Goal: Task Accomplishment & Management: Use online tool/utility

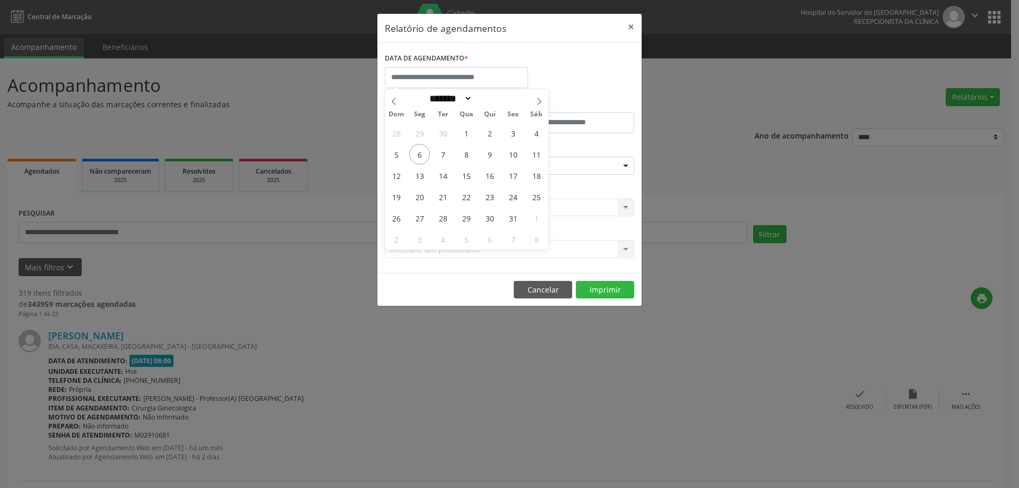
select select "*"
click at [437, 154] on span "7" at bounding box center [442, 154] width 21 height 21
type input "**********"
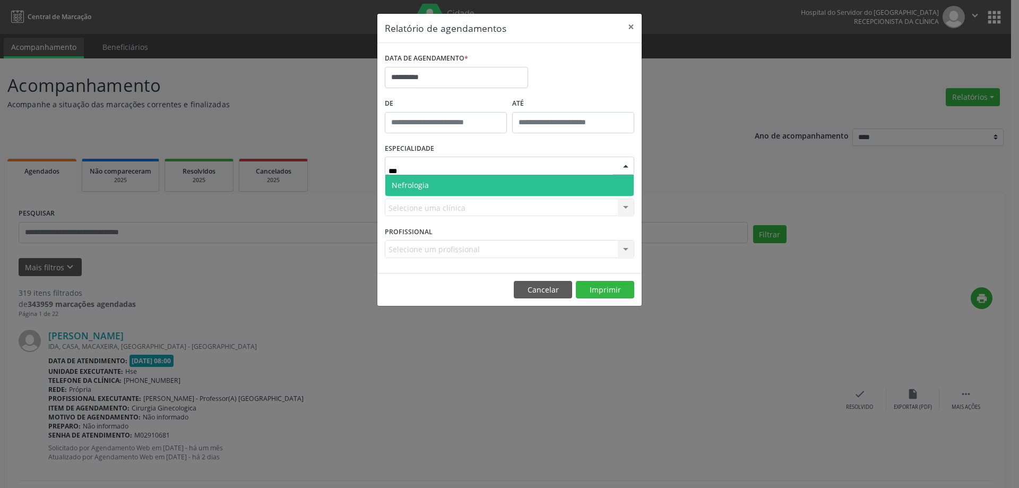
type input "****"
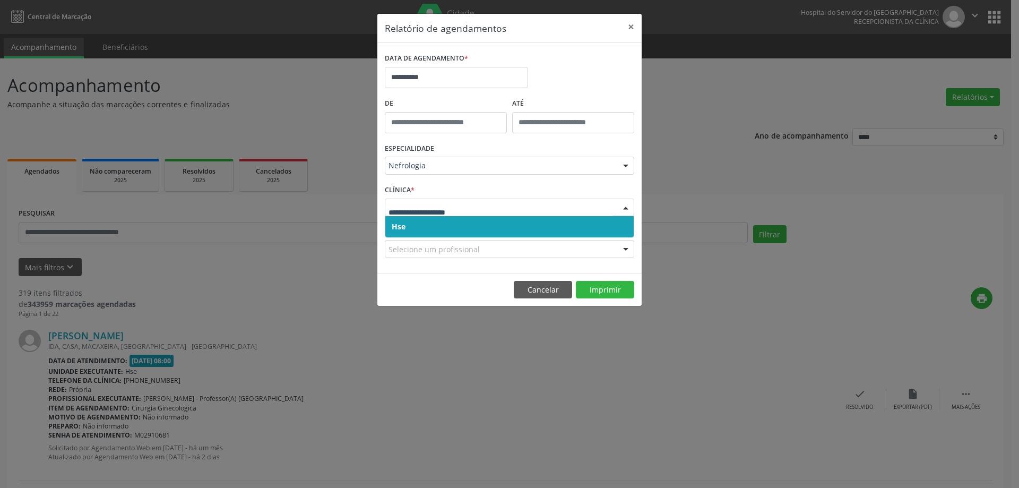
drag, startPoint x: 421, startPoint y: 224, endPoint x: 420, endPoint y: 218, distance: 5.9
click at [421, 224] on span "Hse" at bounding box center [509, 226] width 248 height 21
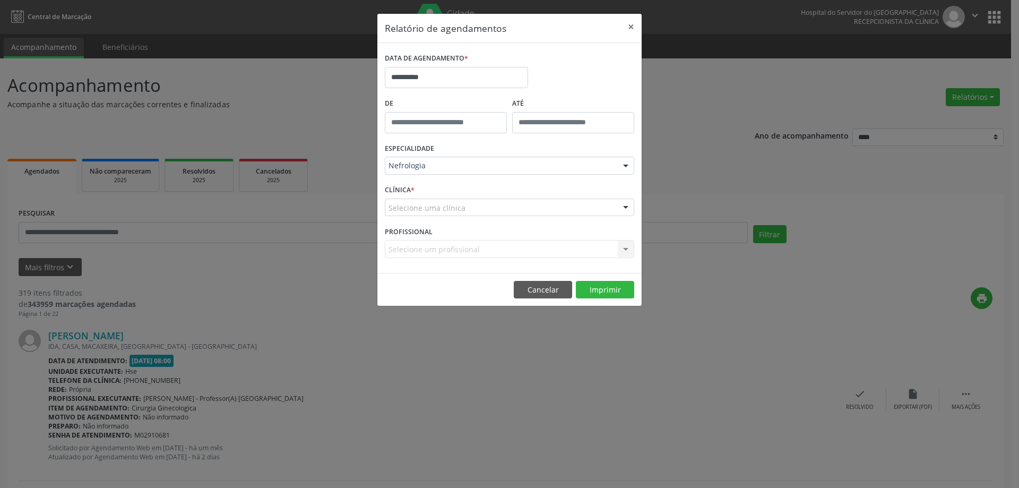
click at [426, 198] on div "Selecione uma clínica" at bounding box center [509, 207] width 249 height 18
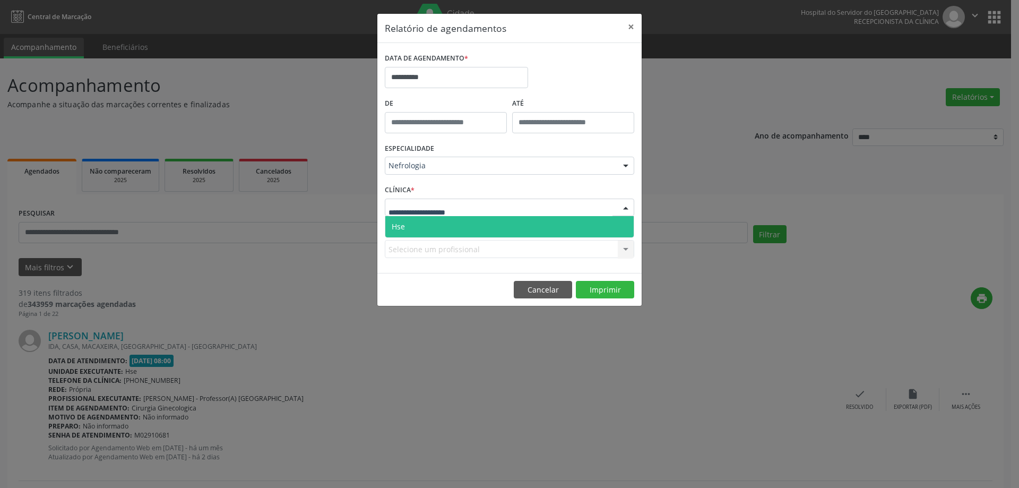
click at [427, 224] on span "Hse" at bounding box center [509, 226] width 248 height 21
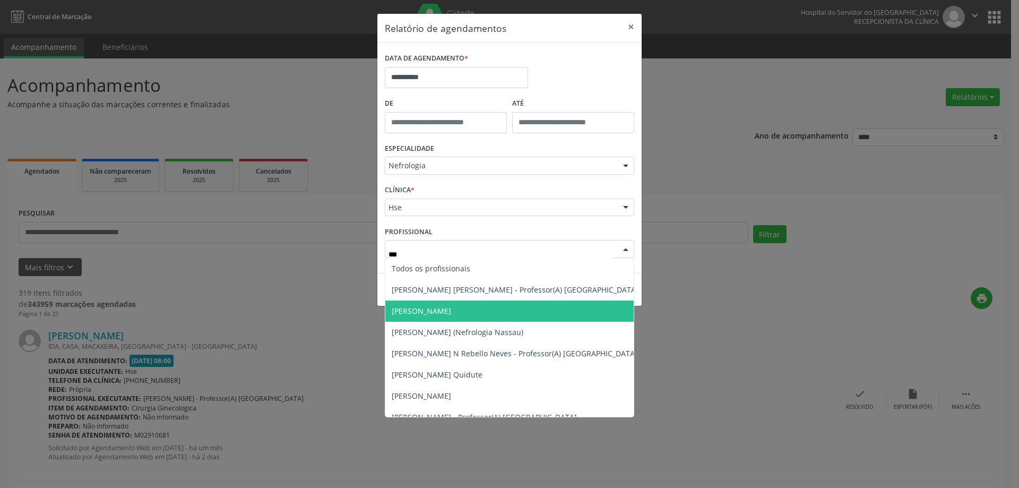
type input "***"
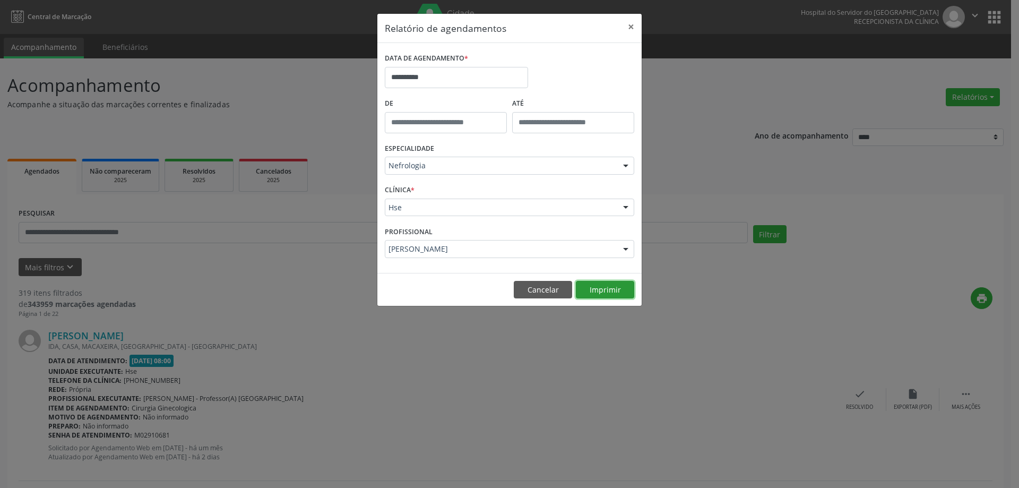
click at [610, 287] on button "Imprimir" at bounding box center [605, 290] width 58 height 18
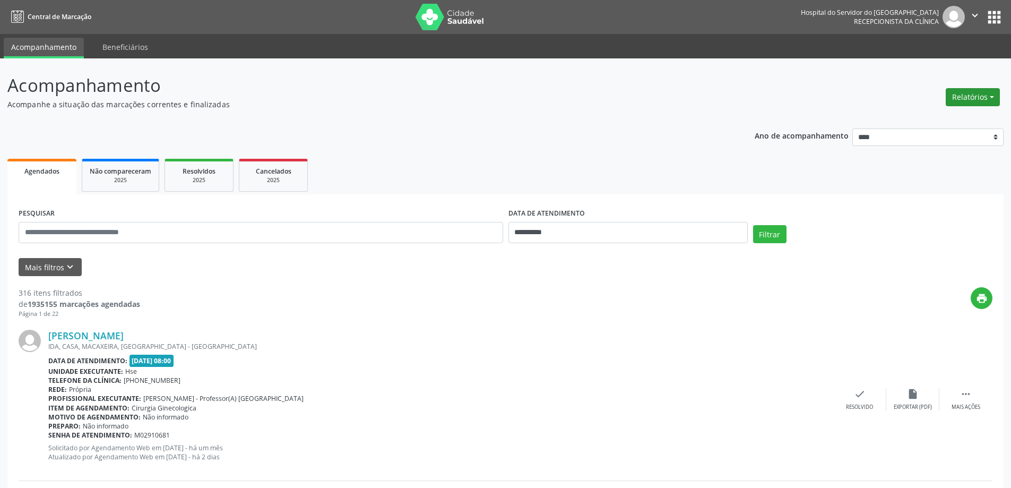
click at [965, 94] on button "Relatórios" at bounding box center [973, 97] width 54 height 18
click at [925, 116] on link "Agendamentos" at bounding box center [943, 119] width 114 height 15
select select "*"
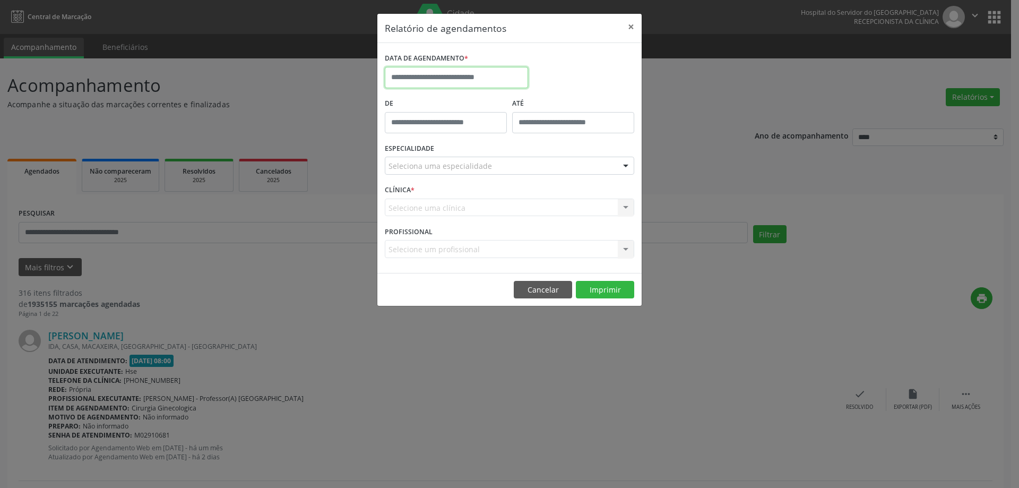
click at [441, 76] on input "text" at bounding box center [456, 77] width 143 height 21
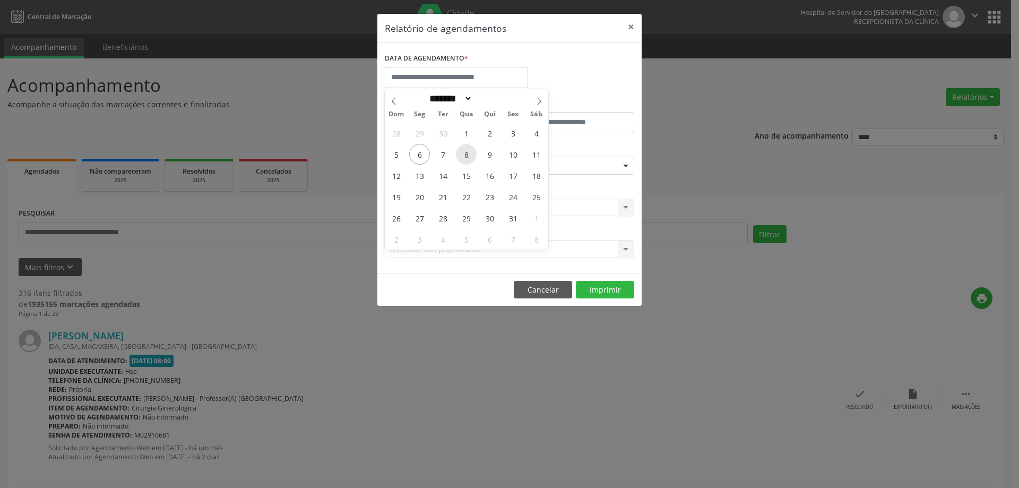
click at [456, 150] on span "8" at bounding box center [466, 154] width 21 height 21
type input "**********"
click at [447, 157] on span "7" at bounding box center [442, 154] width 21 height 21
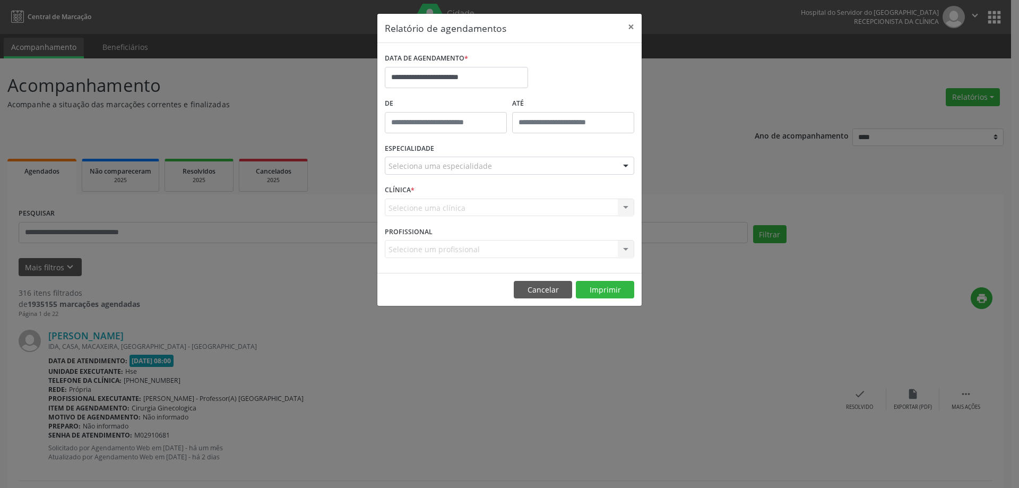
click at [435, 89] on div "**********" at bounding box center [456, 72] width 149 height 45
click at [439, 77] on input "**********" at bounding box center [456, 77] width 143 height 21
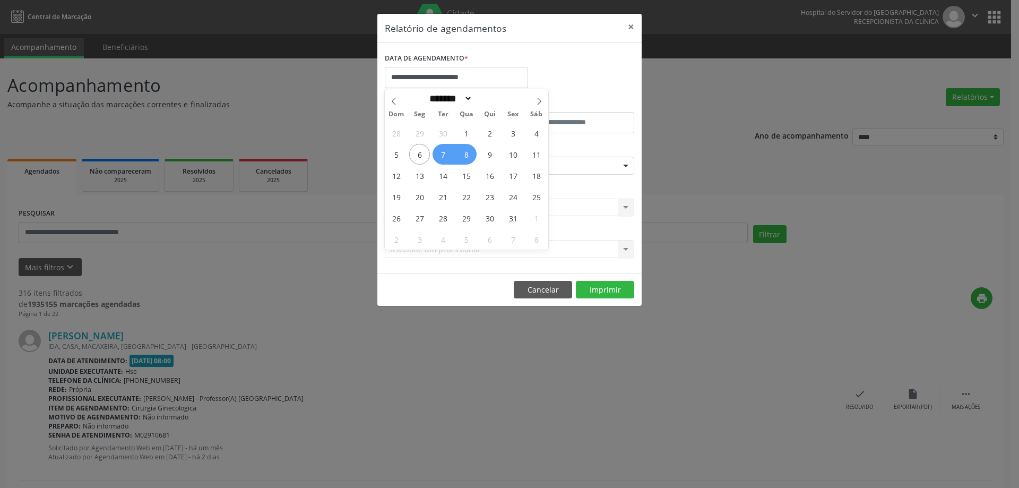
click at [449, 149] on span "7" at bounding box center [442, 154] width 21 height 21
type input "**********"
click at [449, 149] on span "7" at bounding box center [442, 154] width 21 height 21
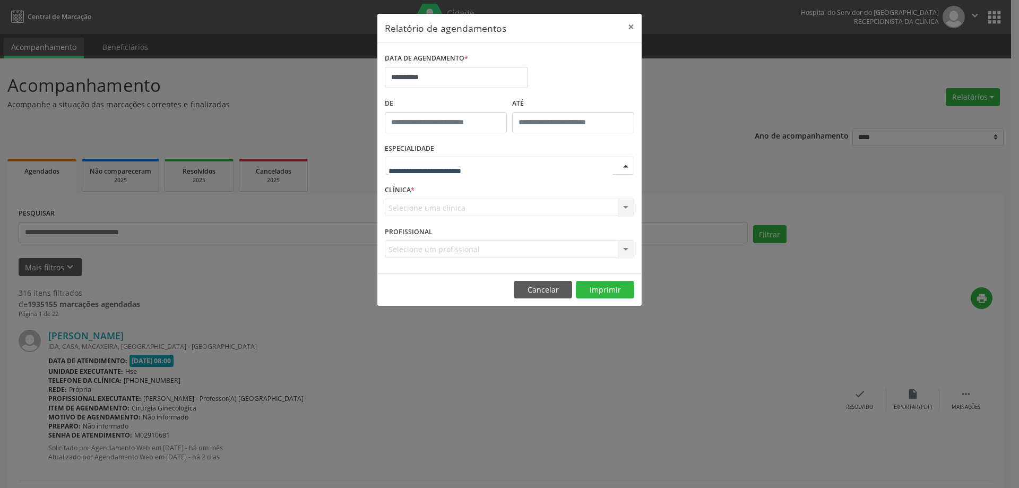
click at [439, 157] on div at bounding box center [509, 166] width 249 height 18
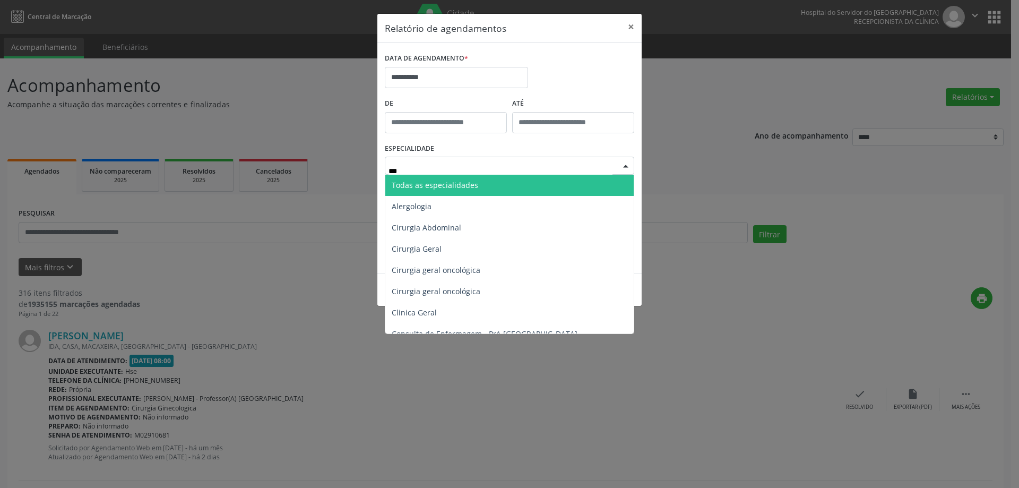
type input "****"
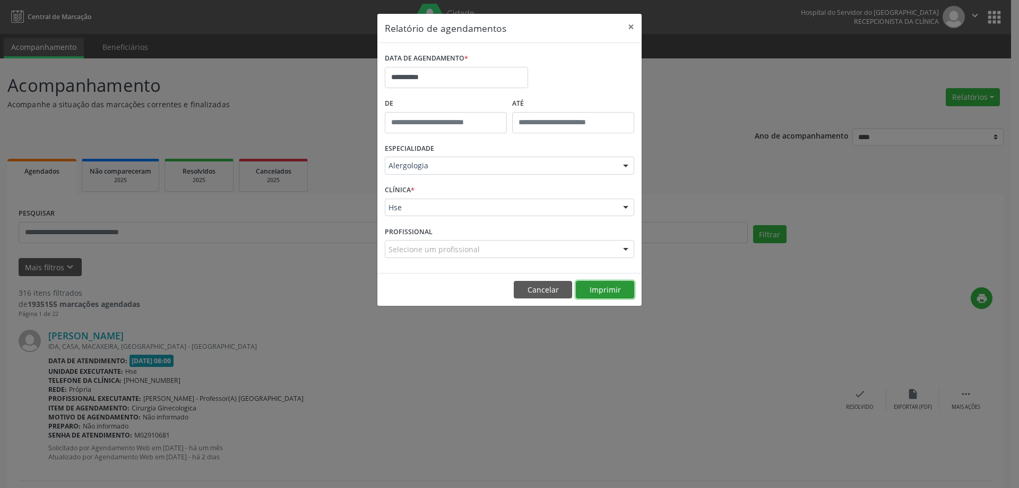
click at [599, 287] on button "Imprimir" at bounding box center [605, 290] width 58 height 18
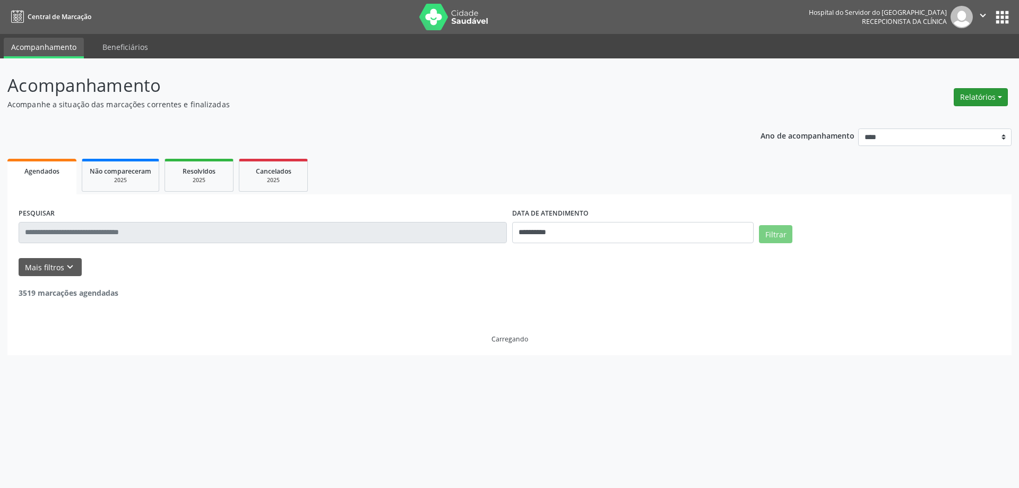
click at [986, 92] on button "Relatórios" at bounding box center [980, 97] width 54 height 18
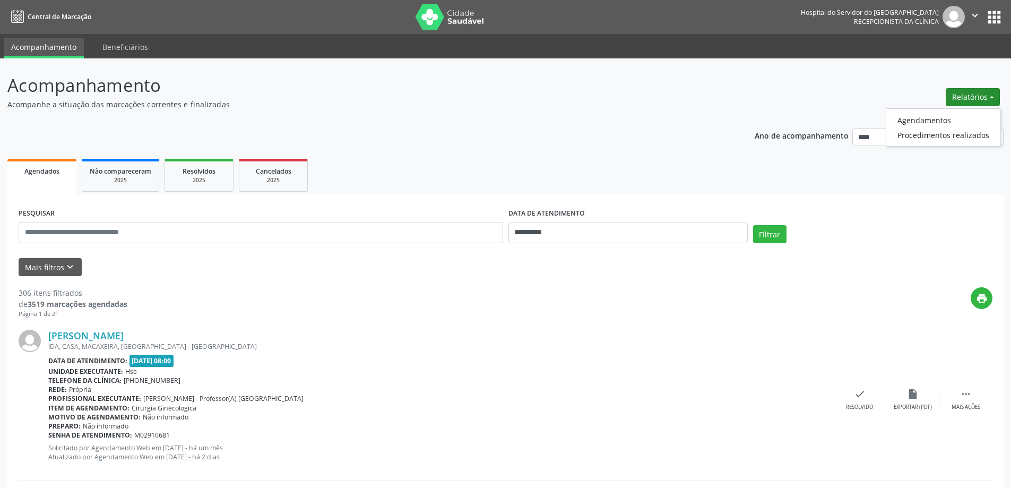
click at [984, 110] on ul "Agendamentos Procedimentos realizados" at bounding box center [943, 127] width 115 height 38
click at [969, 119] on link "Agendamentos" at bounding box center [943, 119] width 114 height 15
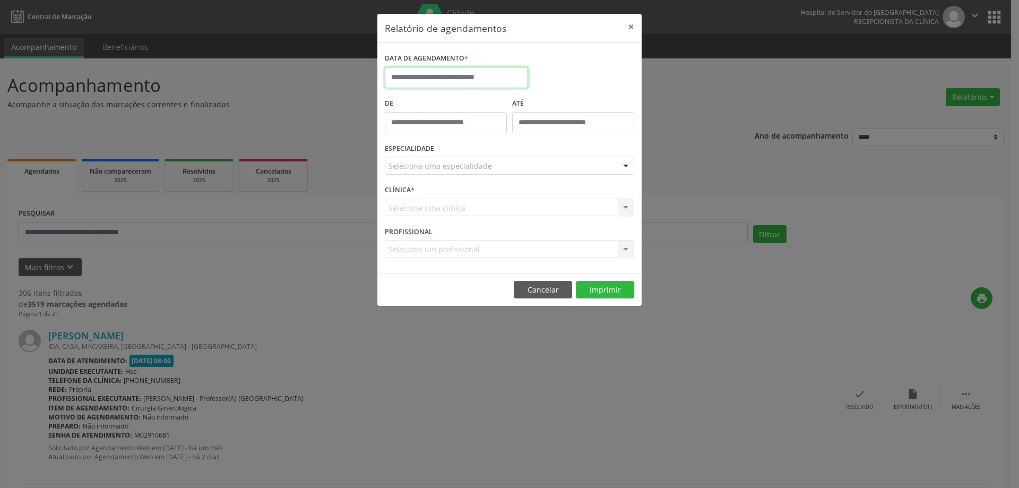
click at [493, 76] on input "text" at bounding box center [456, 77] width 143 height 21
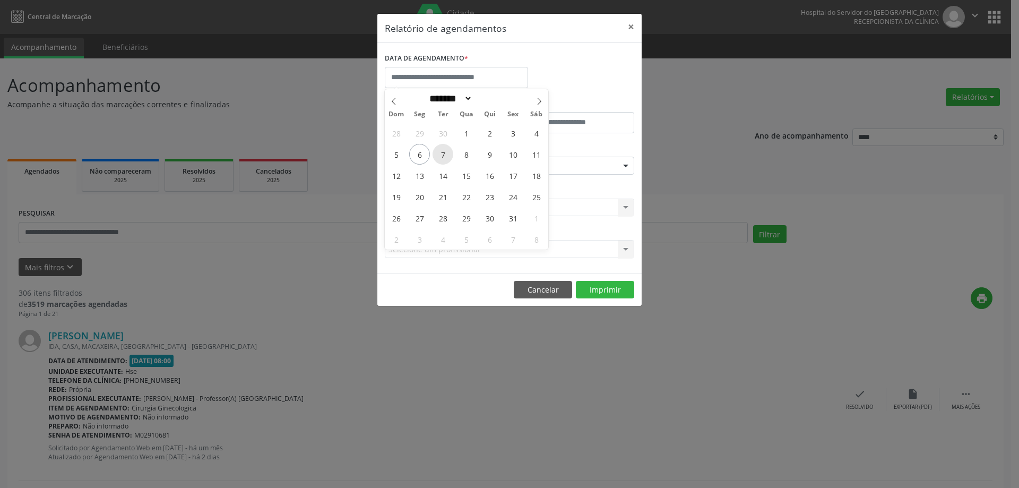
click at [446, 151] on span "7" at bounding box center [442, 154] width 21 height 21
type input "**********"
click at [446, 151] on span "7" at bounding box center [442, 154] width 21 height 21
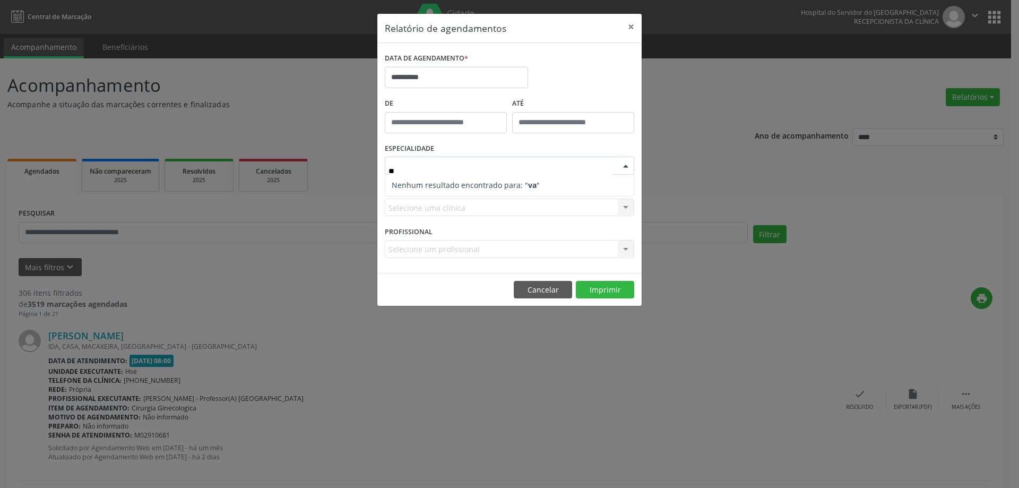
type input "*"
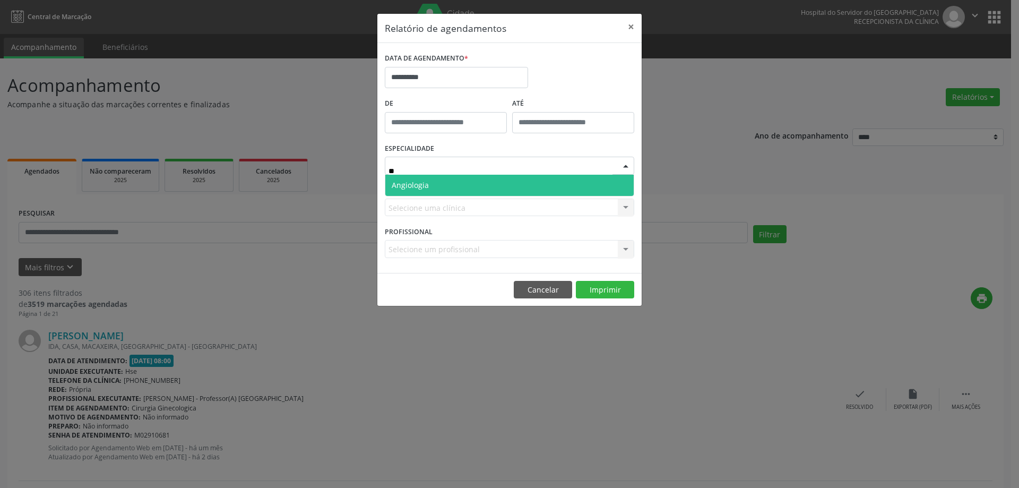
type input "***"
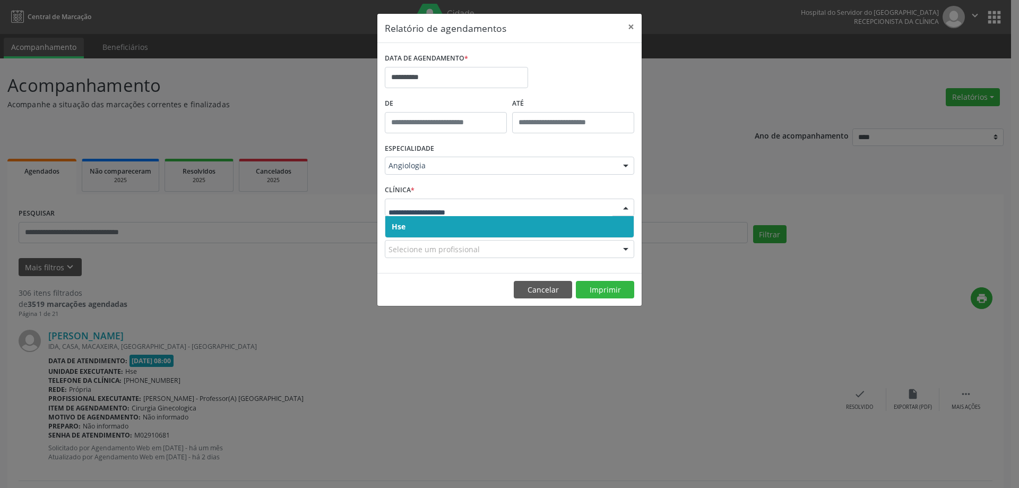
click at [461, 226] on span "Hse" at bounding box center [509, 226] width 248 height 21
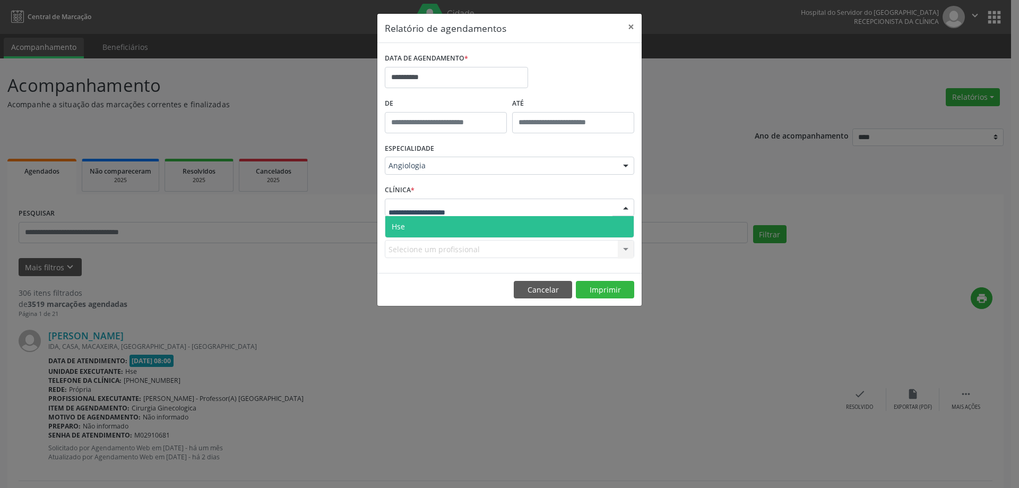
click at [467, 213] on div at bounding box center [509, 207] width 249 height 18
click at [470, 221] on span "Hse" at bounding box center [509, 226] width 248 height 21
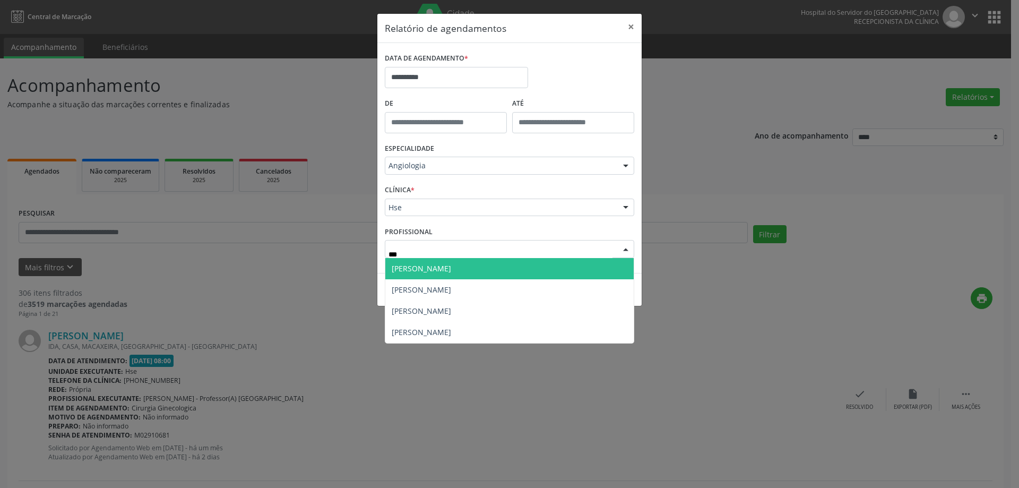
type input "****"
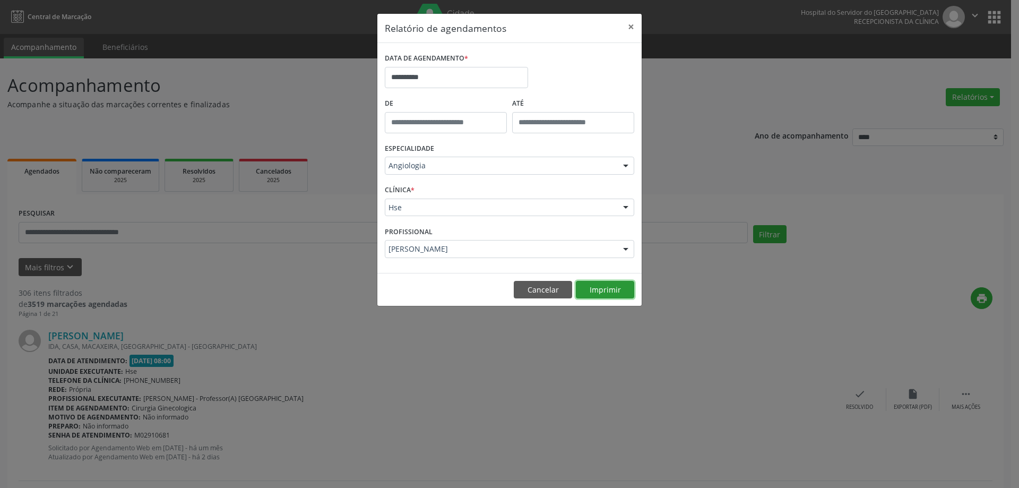
click at [592, 292] on button "Imprimir" at bounding box center [605, 290] width 58 height 18
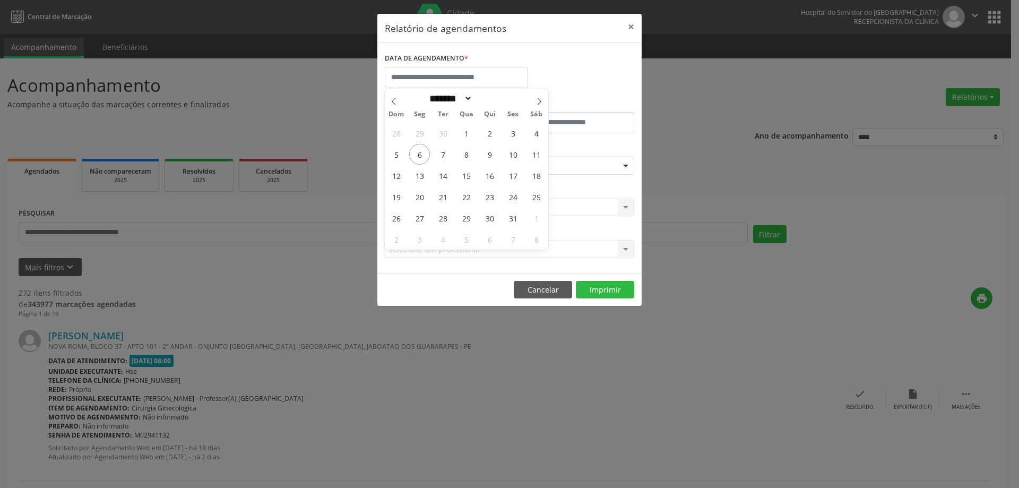
select select "*"
click at [483, 83] on input "text" at bounding box center [456, 77] width 143 height 21
click at [447, 157] on span "7" at bounding box center [442, 154] width 21 height 21
type input "**********"
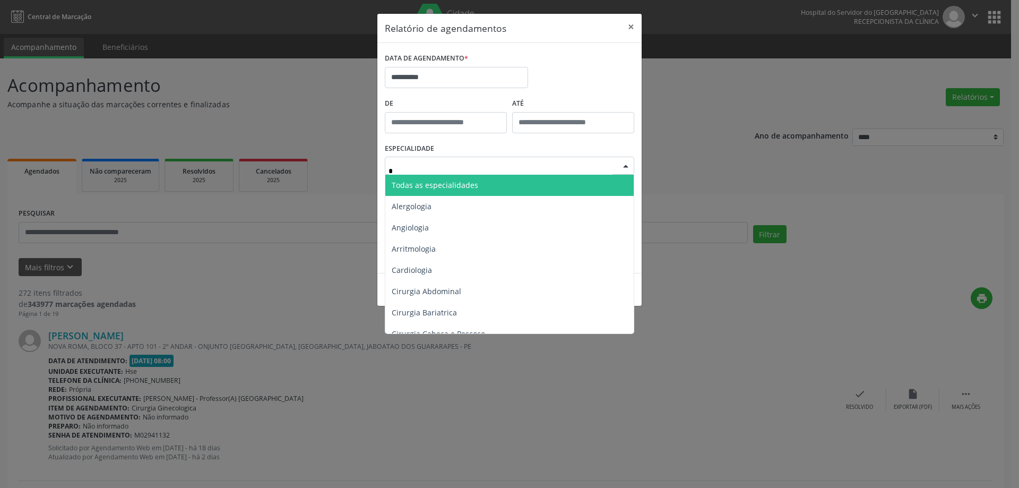
type input "**"
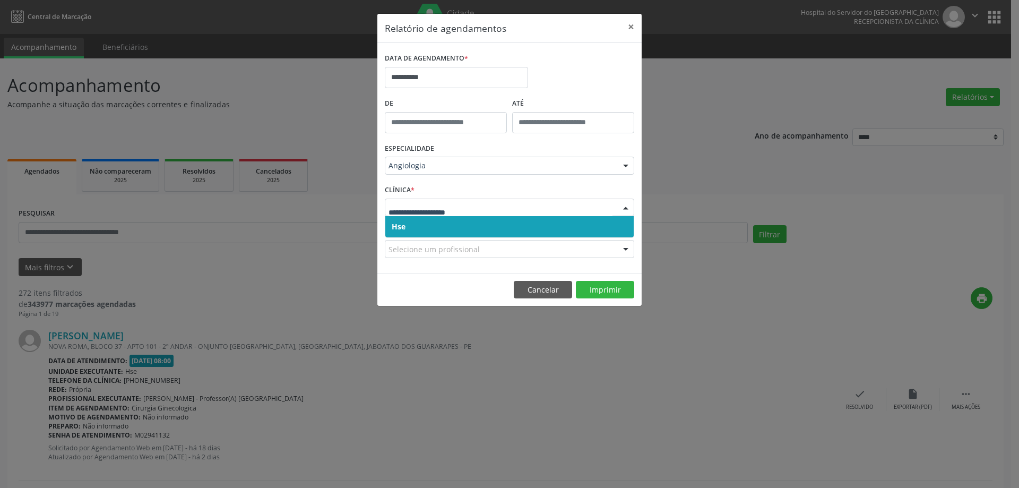
click at [444, 225] on span "Hse" at bounding box center [509, 226] width 248 height 21
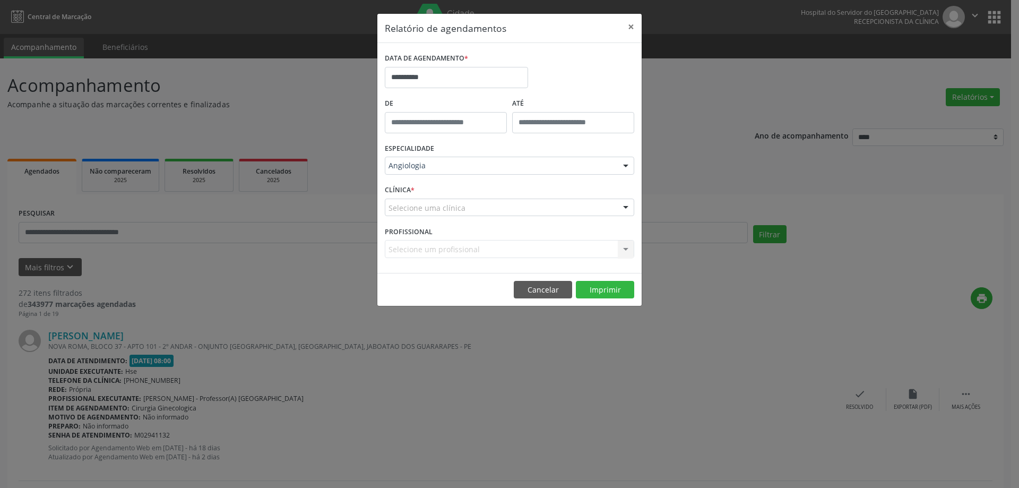
click at [441, 213] on div "Selecione uma clínica" at bounding box center [509, 207] width 249 height 18
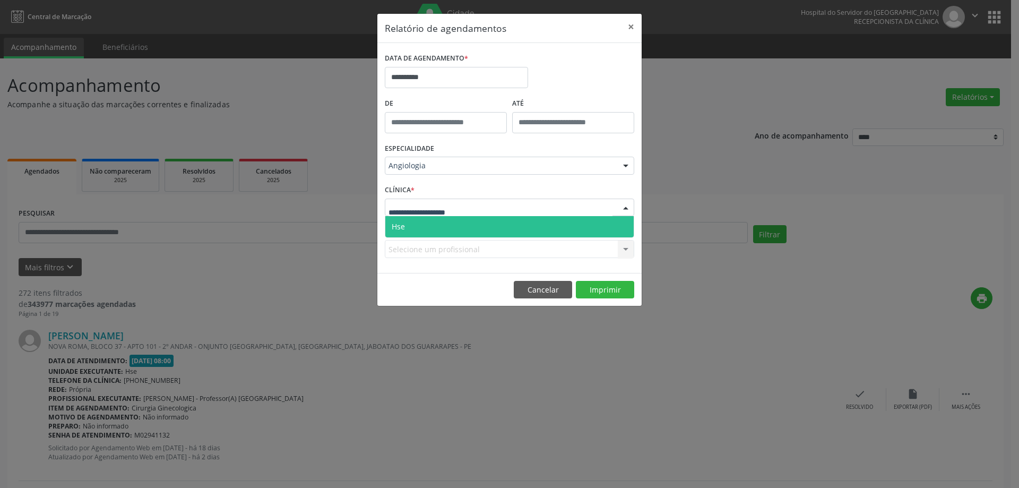
click at [439, 222] on span "Hse" at bounding box center [509, 226] width 248 height 21
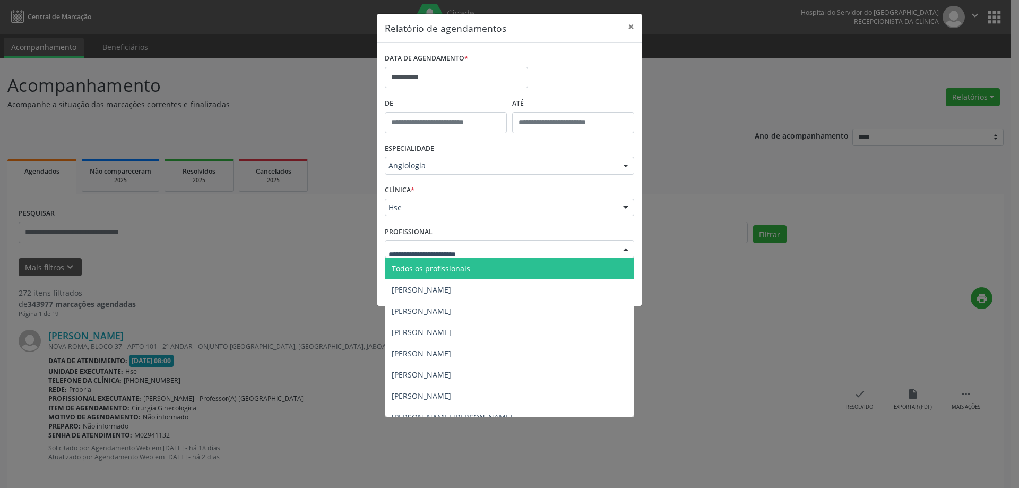
click at [535, 249] on div at bounding box center [509, 249] width 249 height 18
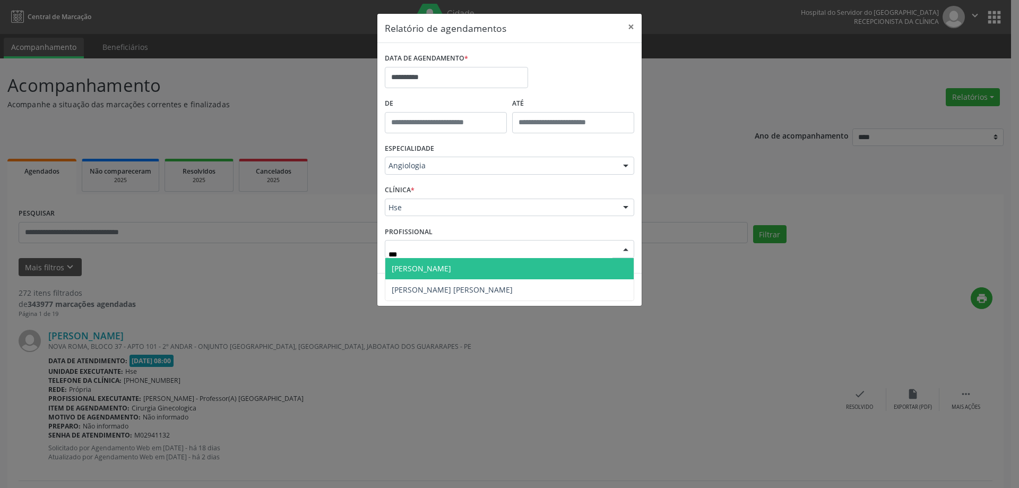
type input "****"
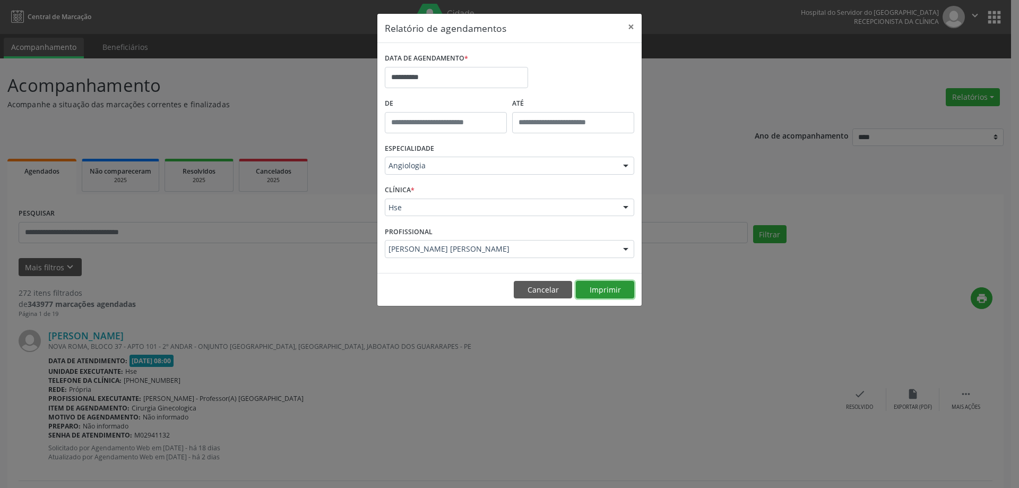
click at [609, 293] on button "Imprimir" at bounding box center [605, 290] width 58 height 18
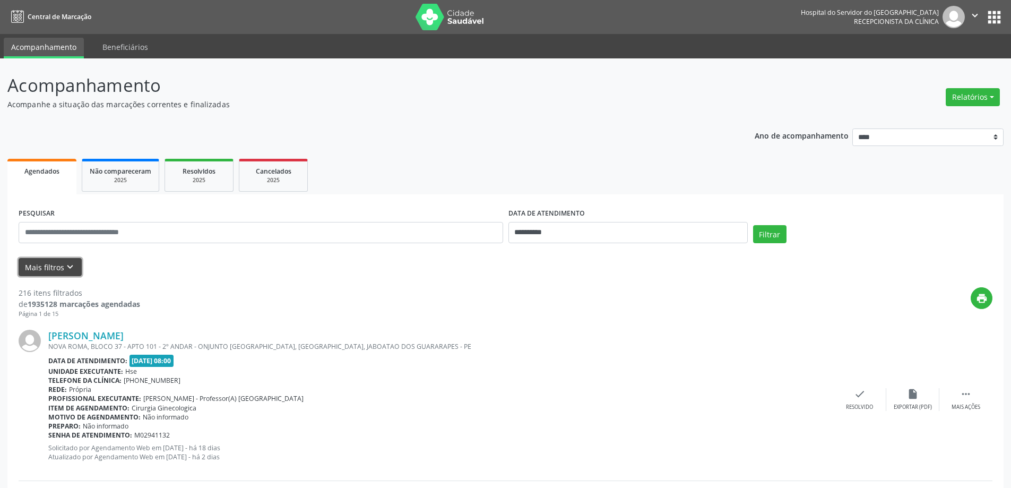
click at [70, 262] on icon "keyboard_arrow_down" at bounding box center [70, 267] width 12 height 12
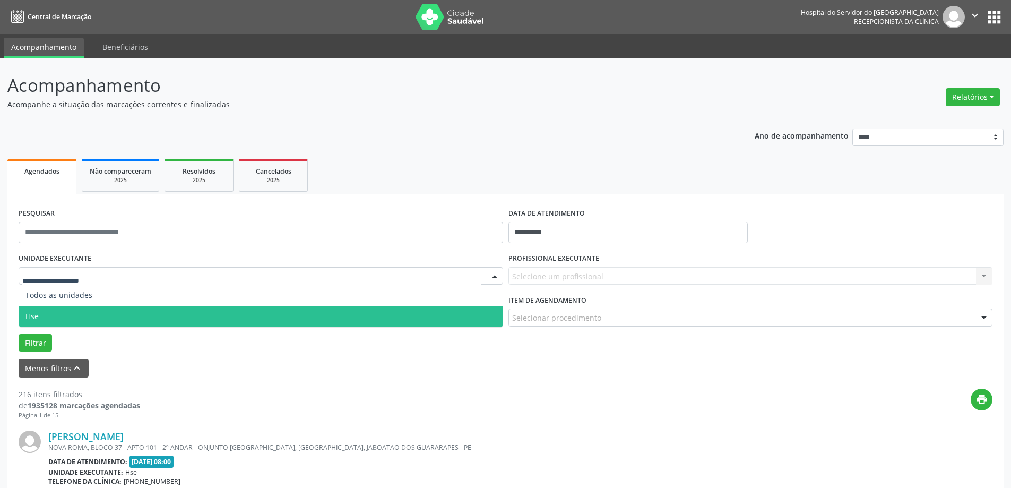
click at [72, 311] on span "Hse" at bounding box center [260, 316] width 483 height 21
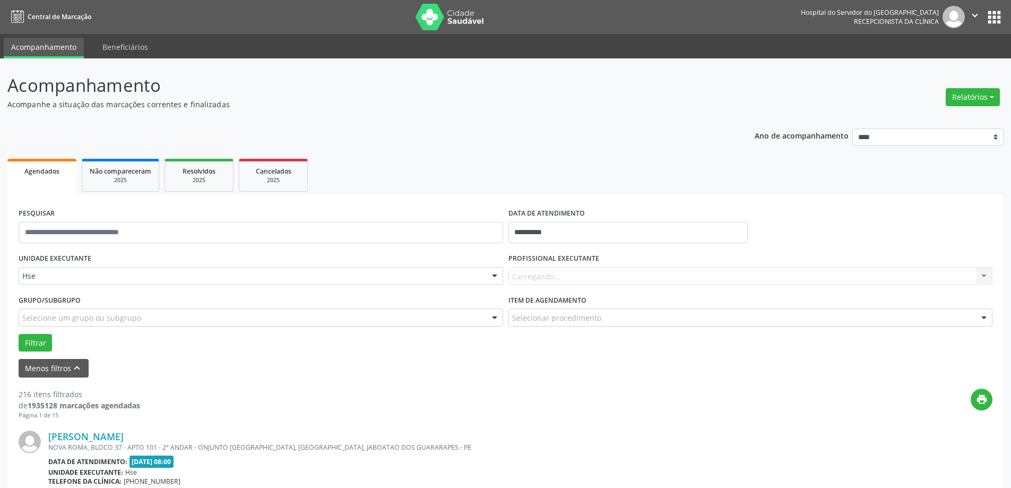
click at [553, 272] on div "Carregando... Nenhum resultado encontrado para: " " Não há nenhuma opção para s…" at bounding box center [750, 276] width 484 height 18
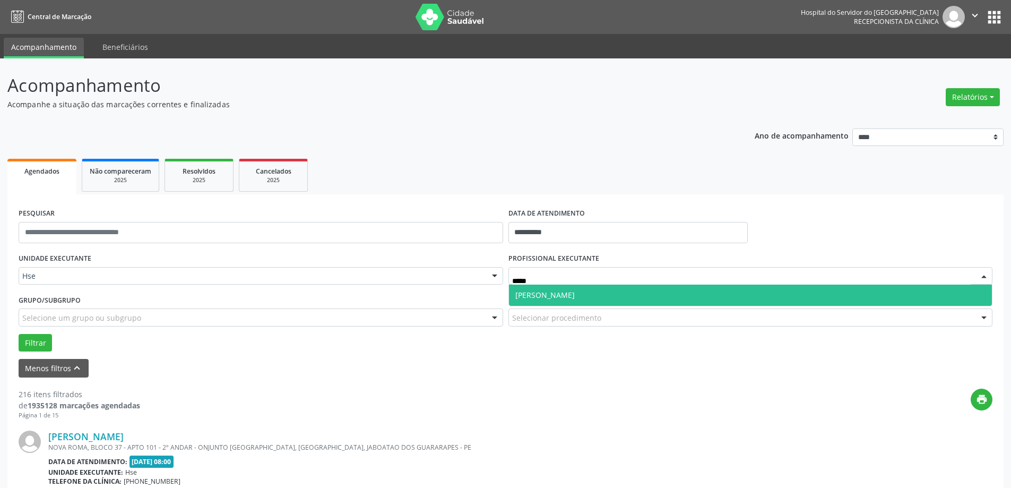
type input "******"
click at [547, 298] on span "[PERSON_NAME]" at bounding box center [544, 295] width 59 height 10
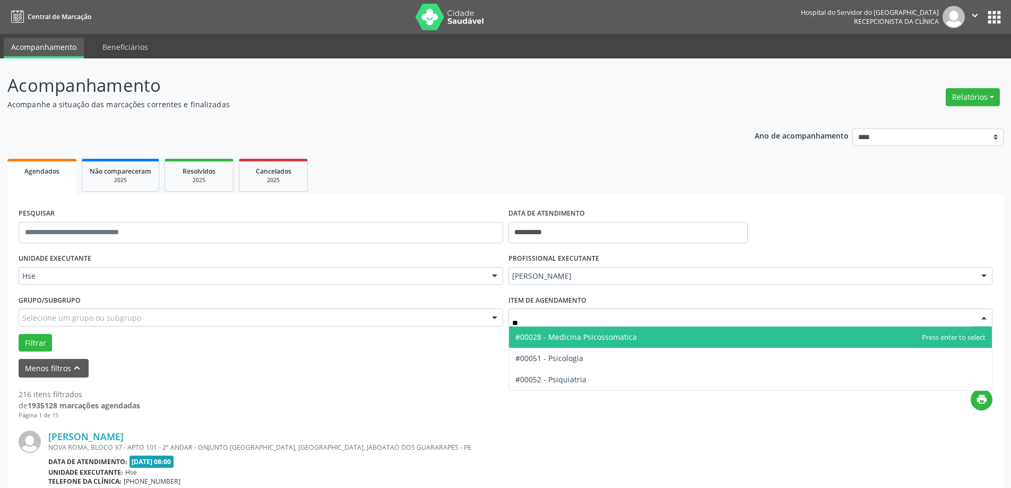
type input "***"
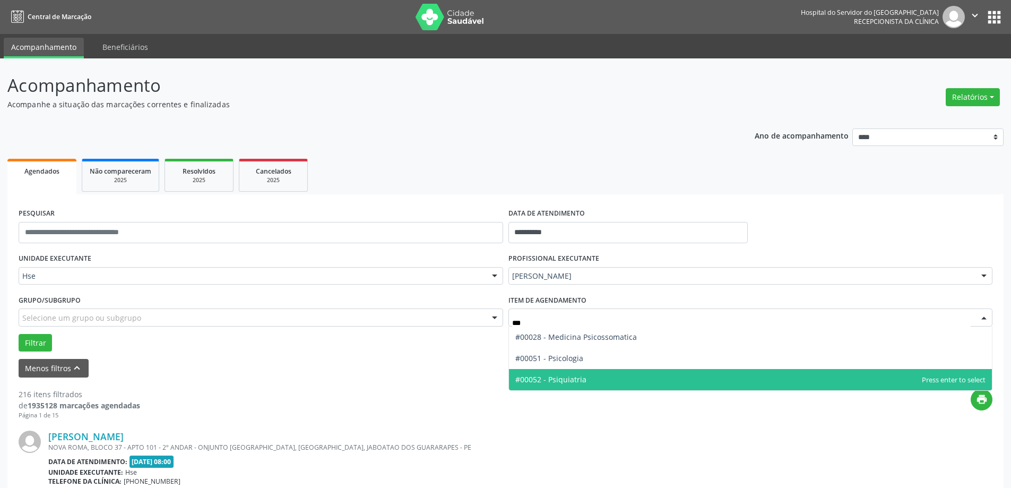
click at [566, 380] on span "#00052 - Psiquiatria" at bounding box center [550, 379] width 71 height 10
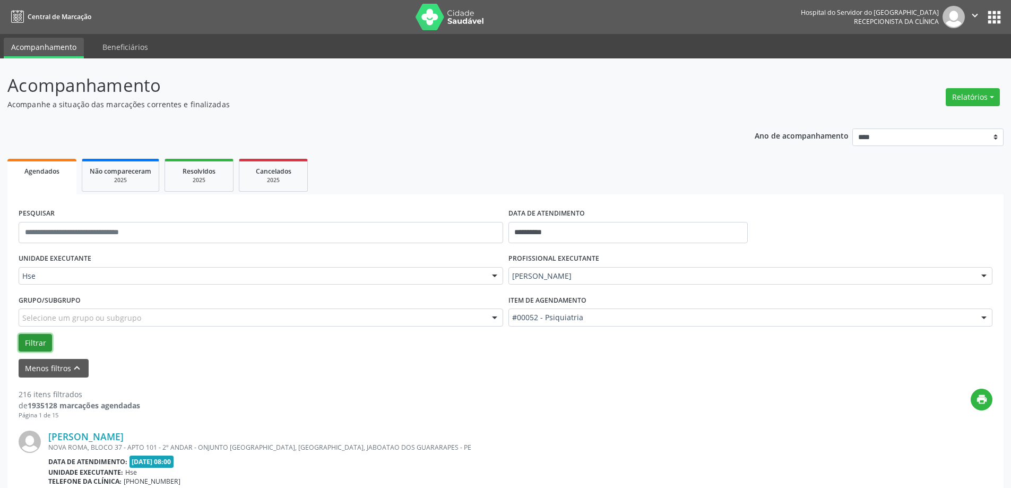
click at [27, 339] on button "Filtrar" at bounding box center [35, 343] width 33 height 18
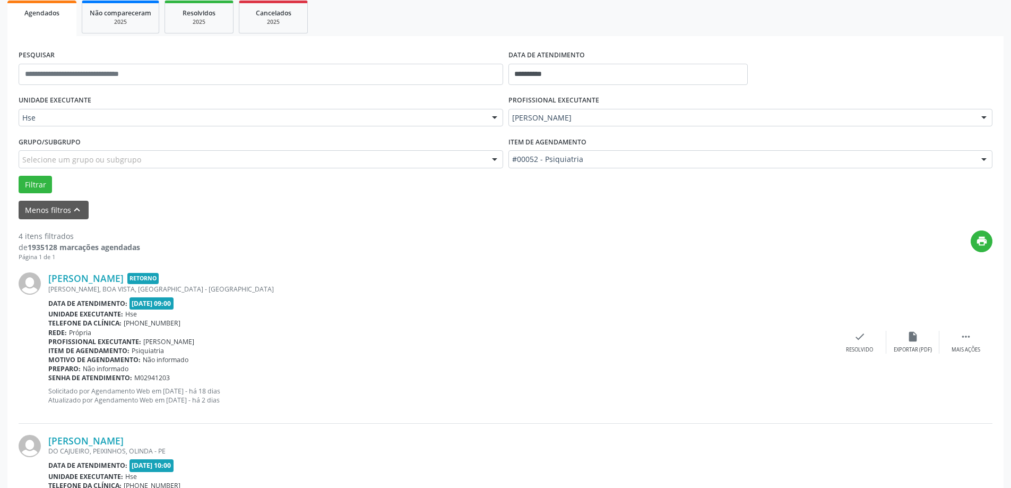
scroll to position [159, 0]
click at [970, 335] on icon "" at bounding box center [966, 336] width 12 height 12
click at [910, 335] on icon "alarm_off" at bounding box center [913, 336] width 12 height 12
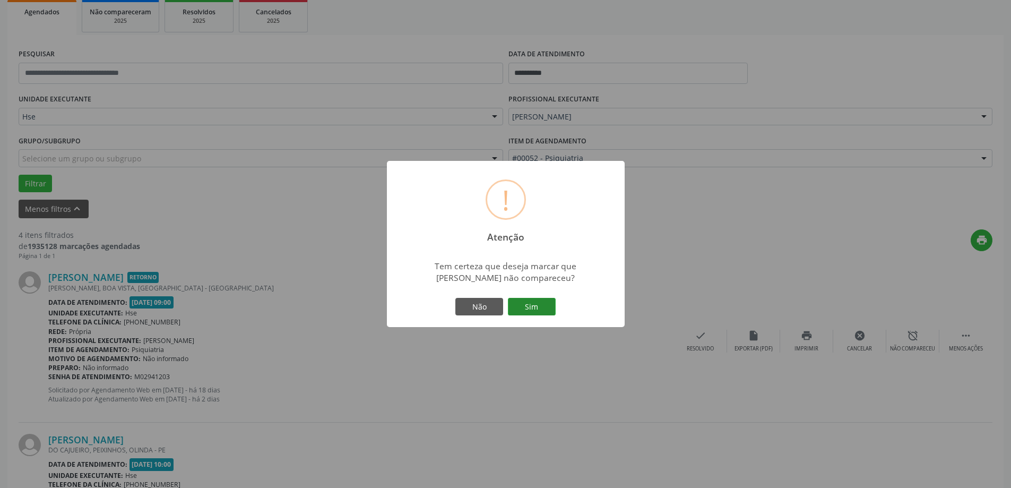
click at [533, 299] on button "Sim" at bounding box center [532, 307] width 48 height 18
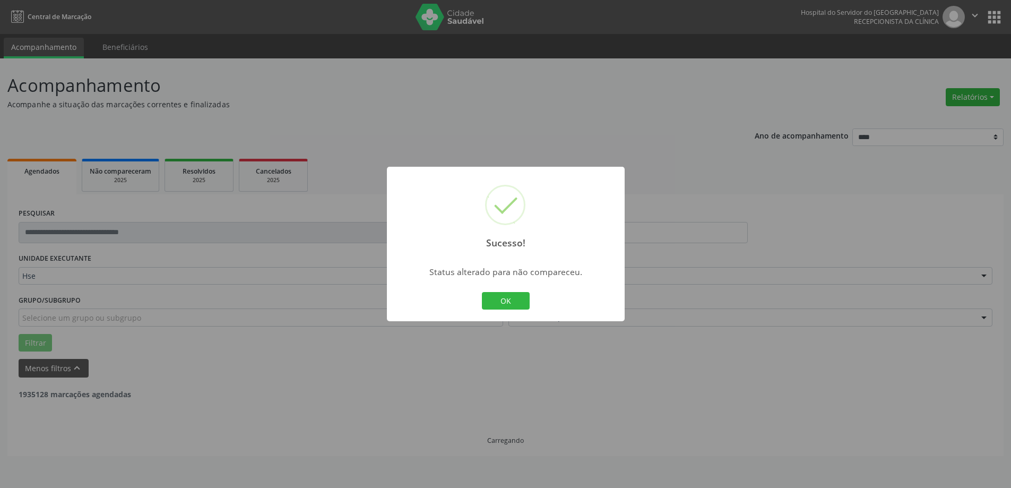
scroll to position [0, 0]
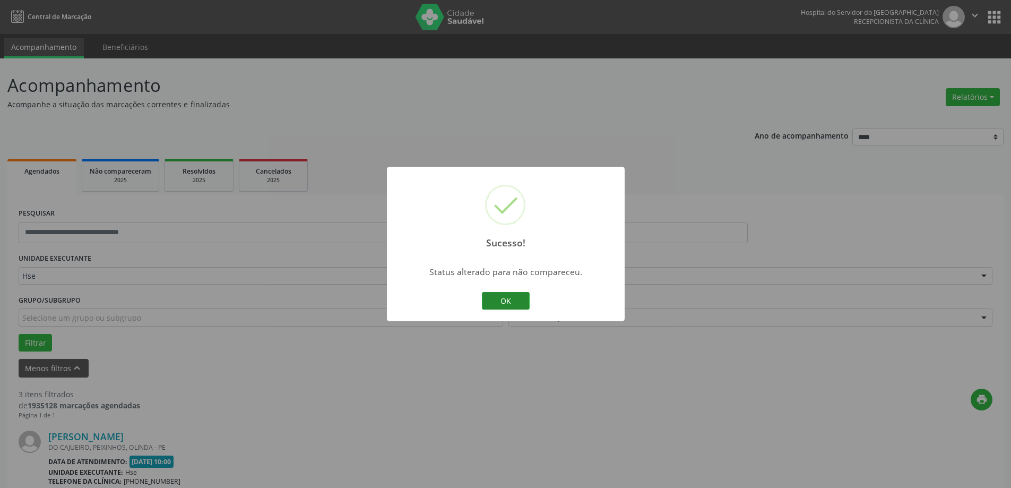
click at [502, 300] on button "OK" at bounding box center [506, 301] width 48 height 18
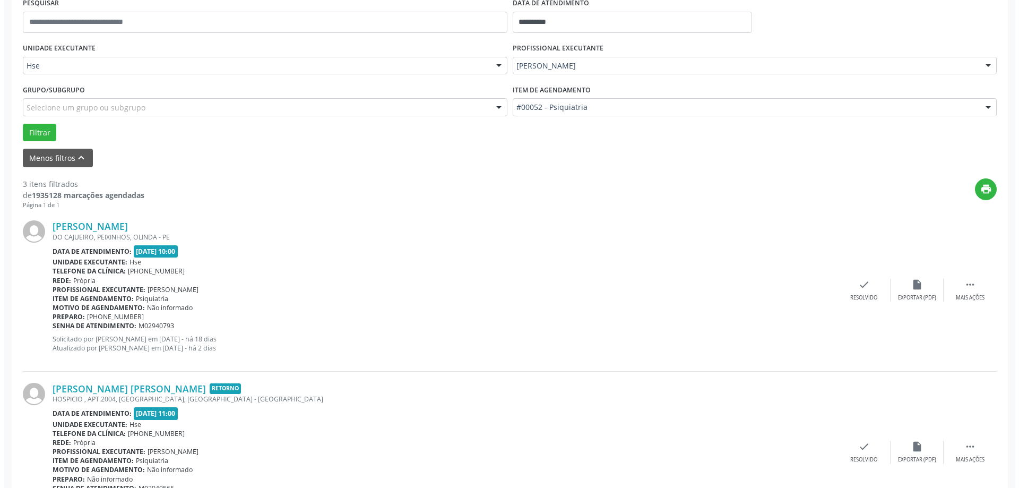
scroll to position [212, 0]
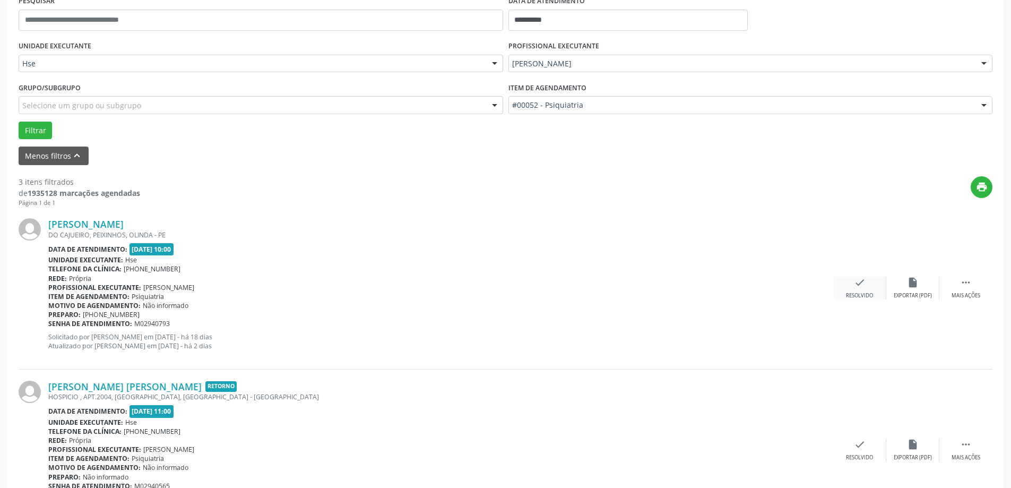
click at [857, 292] on div "Resolvido" at bounding box center [859, 295] width 27 height 7
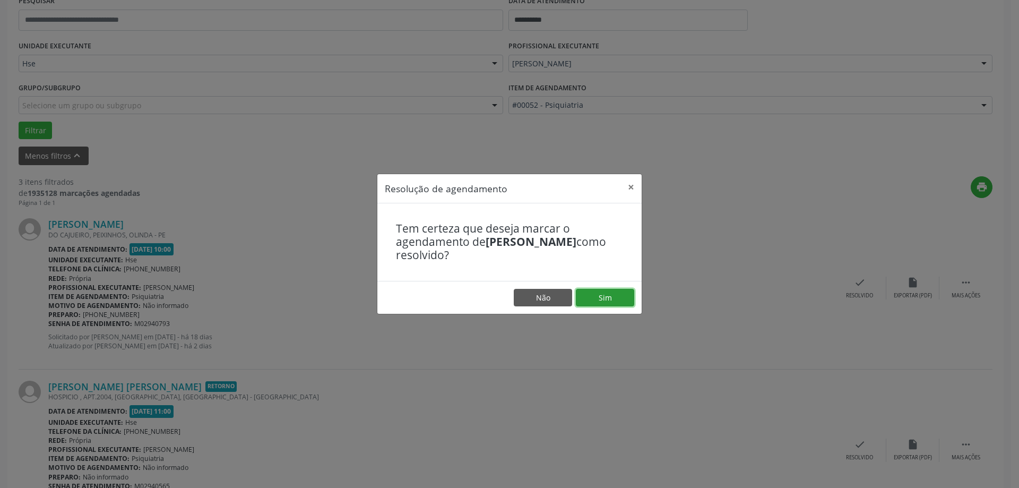
click at [615, 302] on button "Sim" at bounding box center [605, 298] width 58 height 18
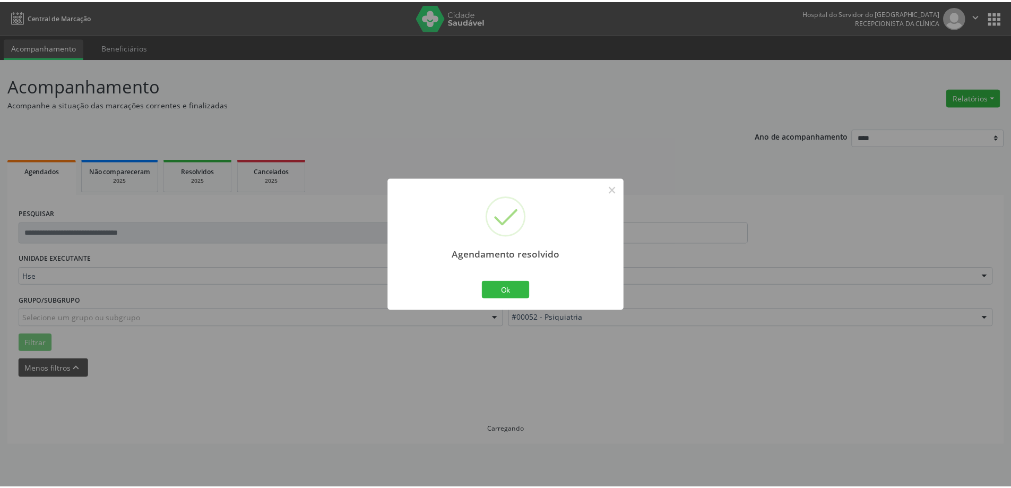
scroll to position [0, 0]
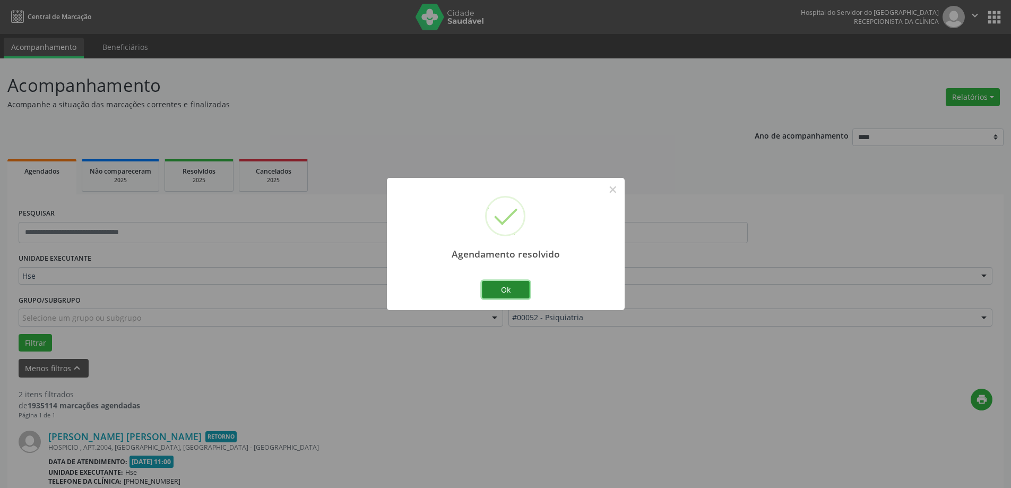
click at [509, 289] on button "Ok" at bounding box center [506, 290] width 48 height 18
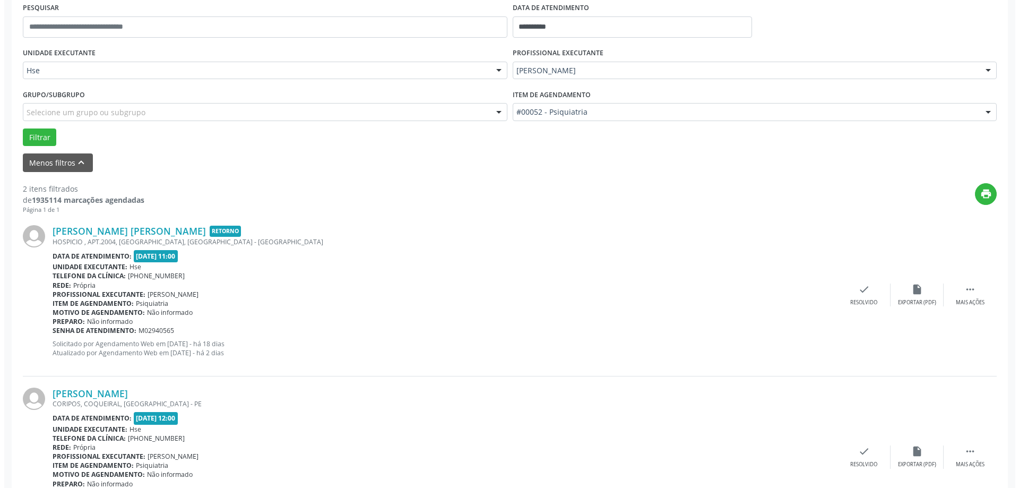
scroll to position [212, 0]
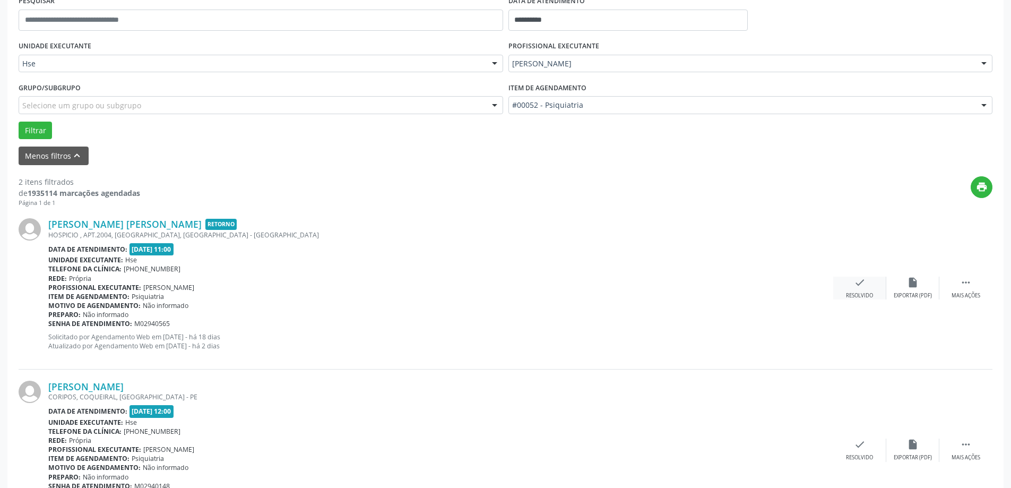
click at [864, 284] on icon "check" at bounding box center [860, 282] width 12 height 12
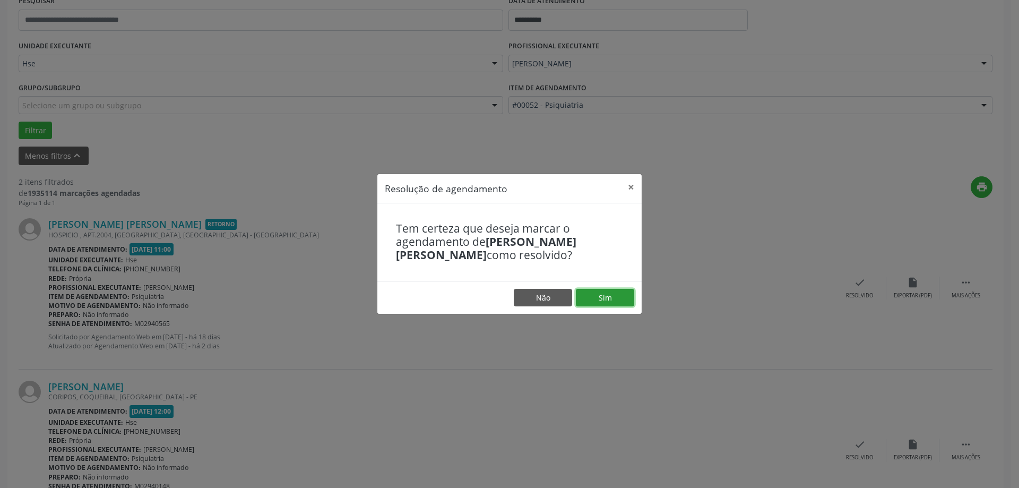
click at [607, 294] on button "Sim" at bounding box center [605, 298] width 58 height 18
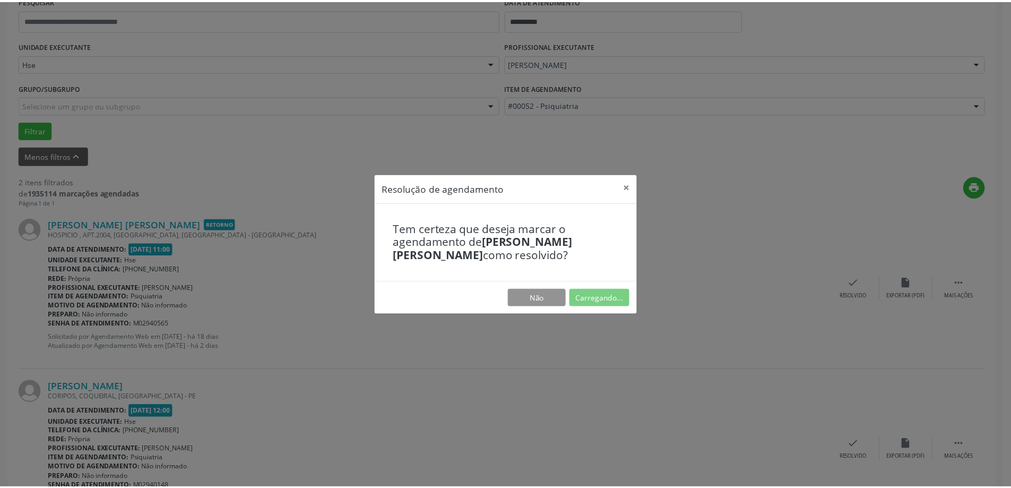
scroll to position [0, 0]
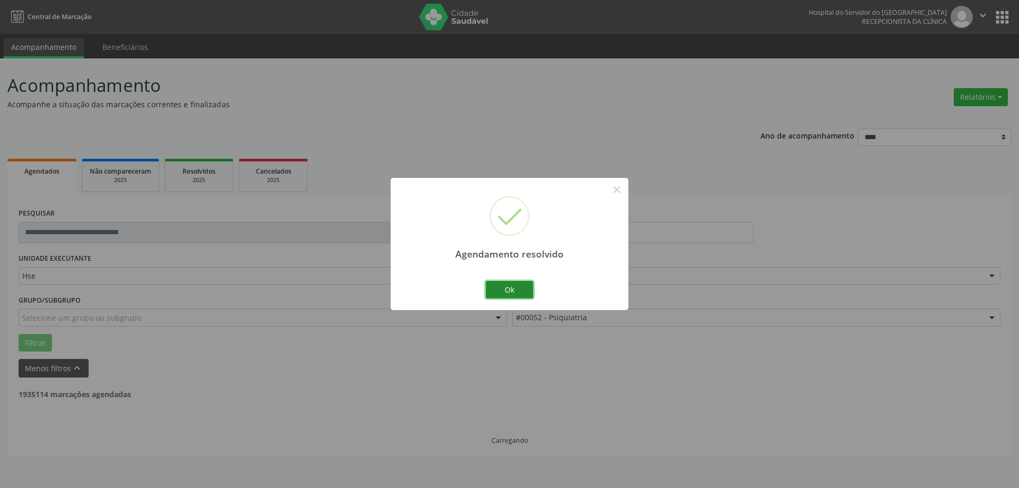
click at [512, 288] on button "Ok" at bounding box center [509, 290] width 48 height 18
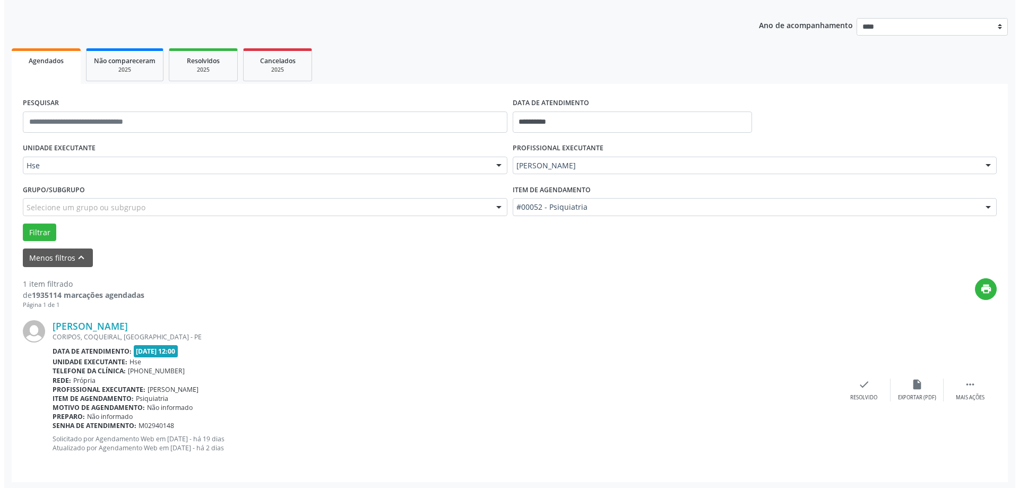
scroll to position [112, 0]
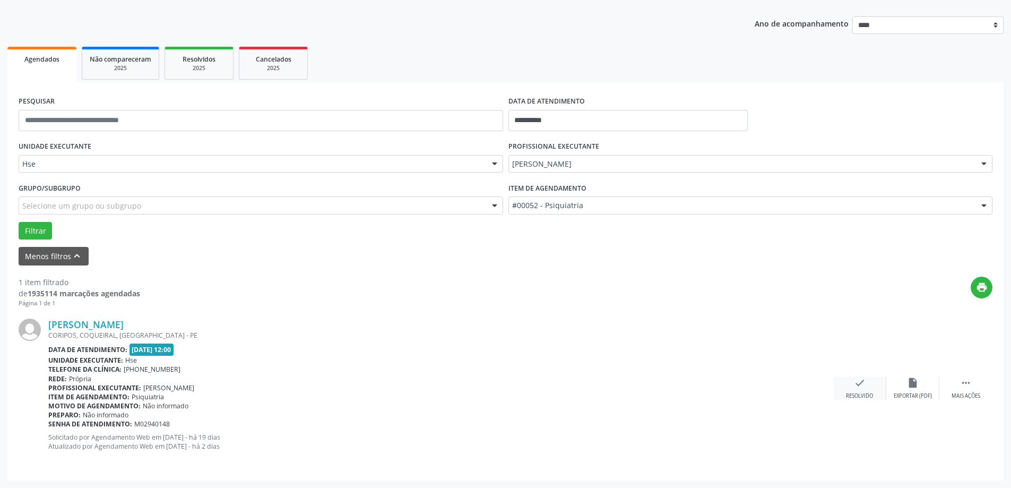
click at [869, 381] on div "check Resolvido" at bounding box center [859, 388] width 53 height 23
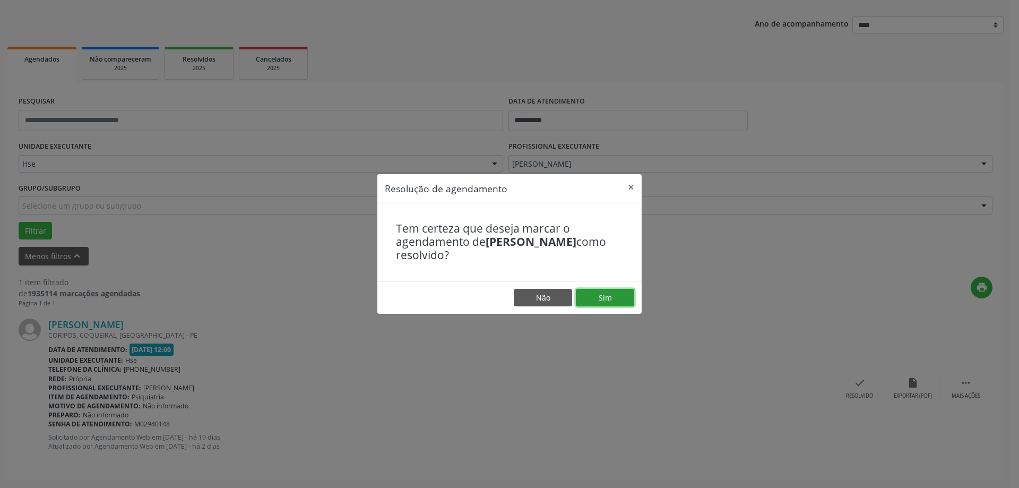
click at [613, 298] on button "Sim" at bounding box center [605, 298] width 58 height 18
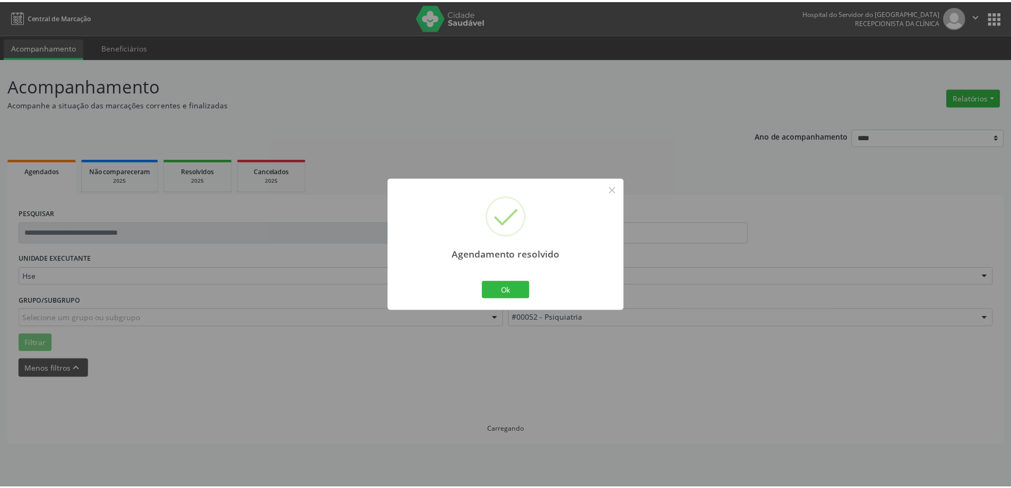
scroll to position [0, 0]
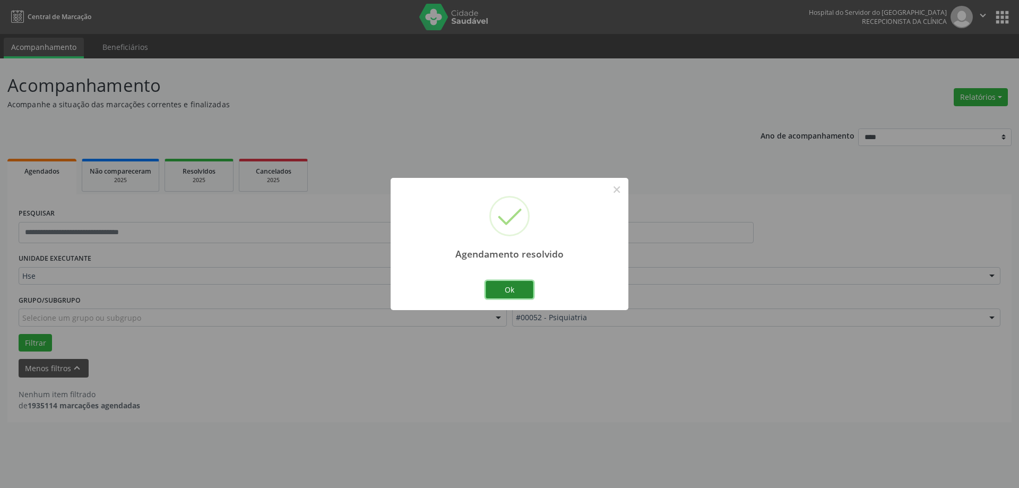
click at [523, 285] on button "Ok" at bounding box center [509, 290] width 48 height 18
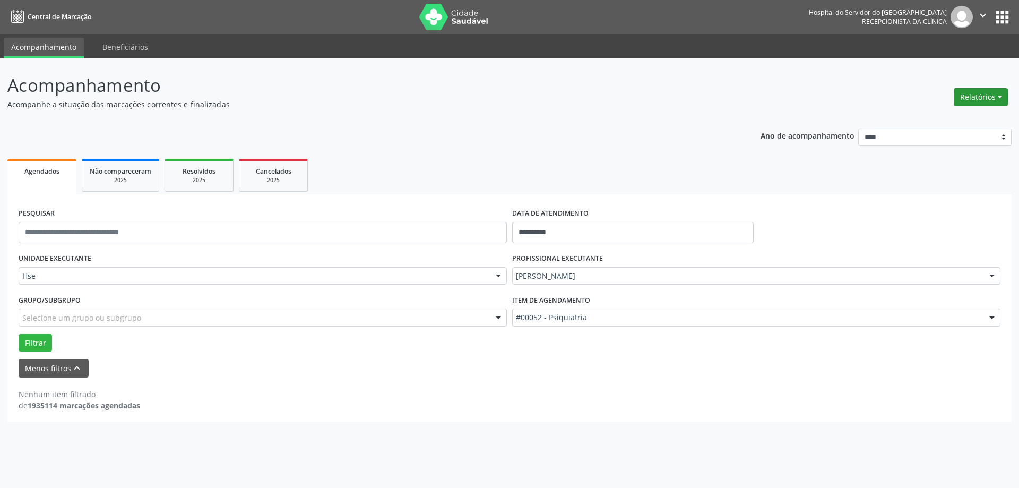
click at [976, 88] on button "Relatórios" at bounding box center [980, 97] width 54 height 18
click at [946, 118] on link "Agendamentos" at bounding box center [951, 119] width 114 height 15
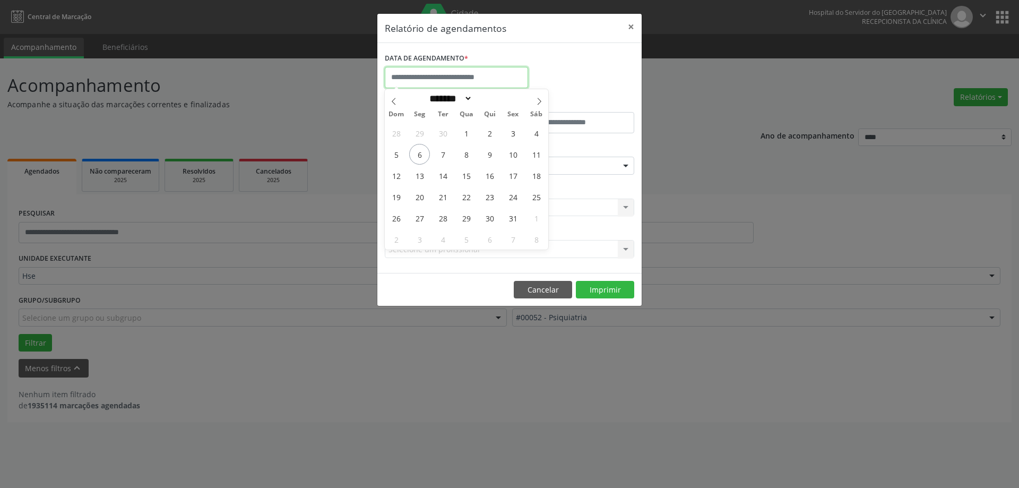
click at [447, 73] on input "text" at bounding box center [456, 77] width 143 height 21
click at [517, 174] on span "17" at bounding box center [512, 175] width 21 height 21
type input "**********"
click at [517, 174] on span "17" at bounding box center [512, 175] width 21 height 21
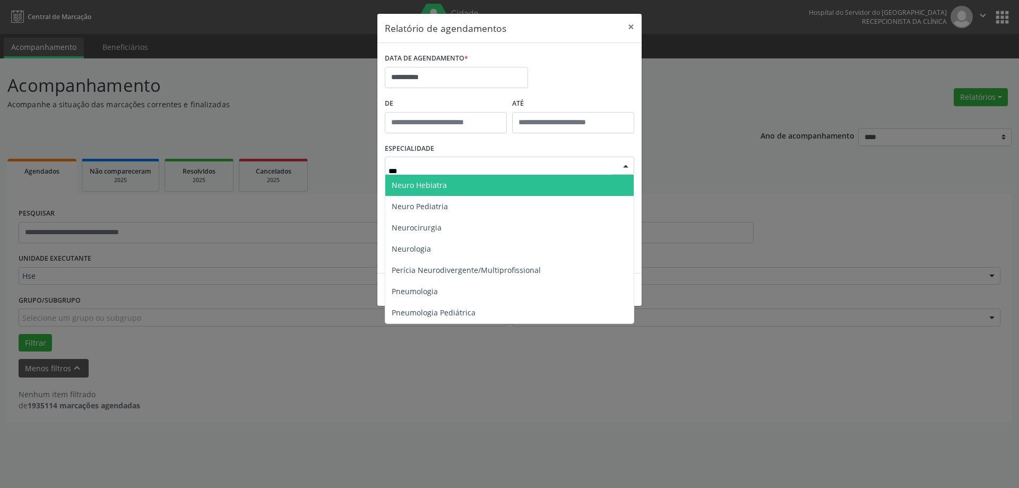
type input "****"
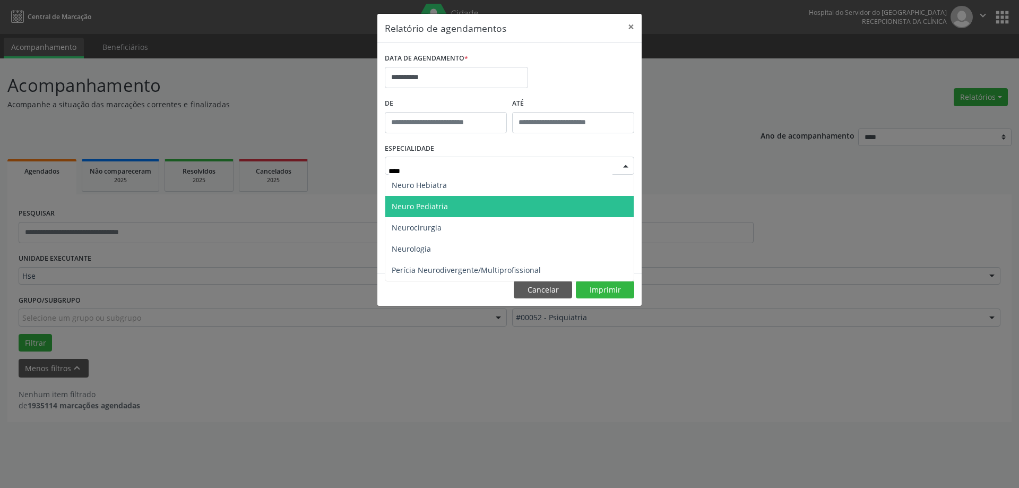
click at [443, 205] on span "Neuro Pediatria" at bounding box center [420, 206] width 56 height 10
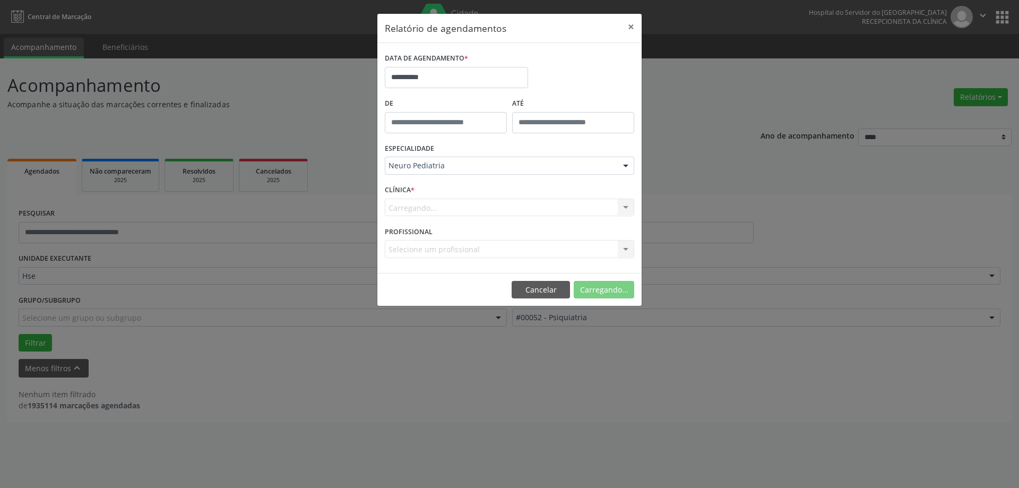
click at [424, 206] on div "Carregando... Nenhum resultado encontrado para: " " Não há nenhuma opção para s…" at bounding box center [509, 207] width 249 height 18
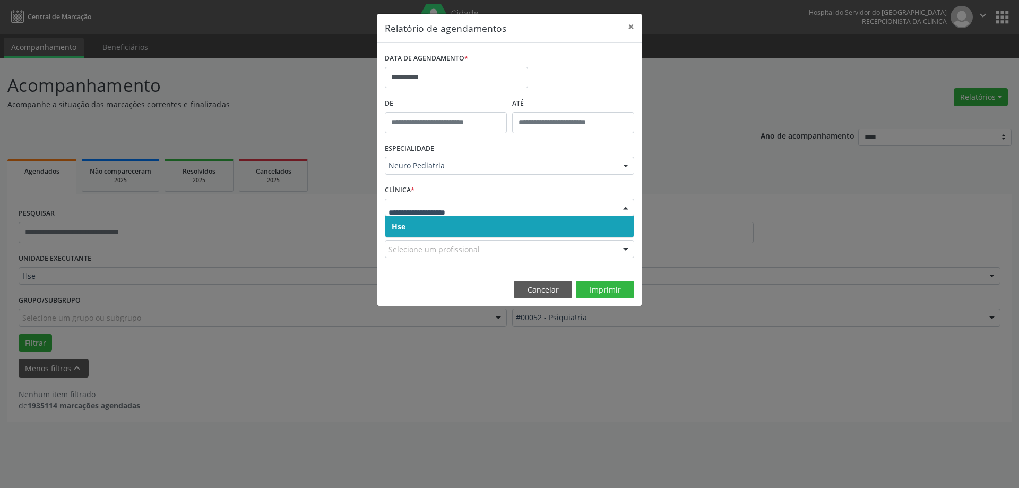
click at [421, 226] on span "Hse" at bounding box center [509, 226] width 248 height 21
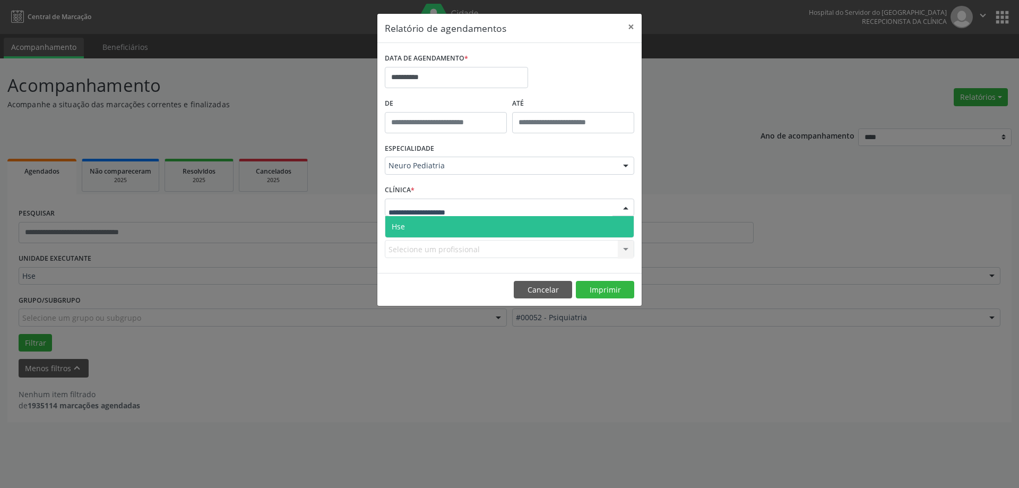
click at [450, 233] on span "Hse" at bounding box center [509, 226] width 248 height 21
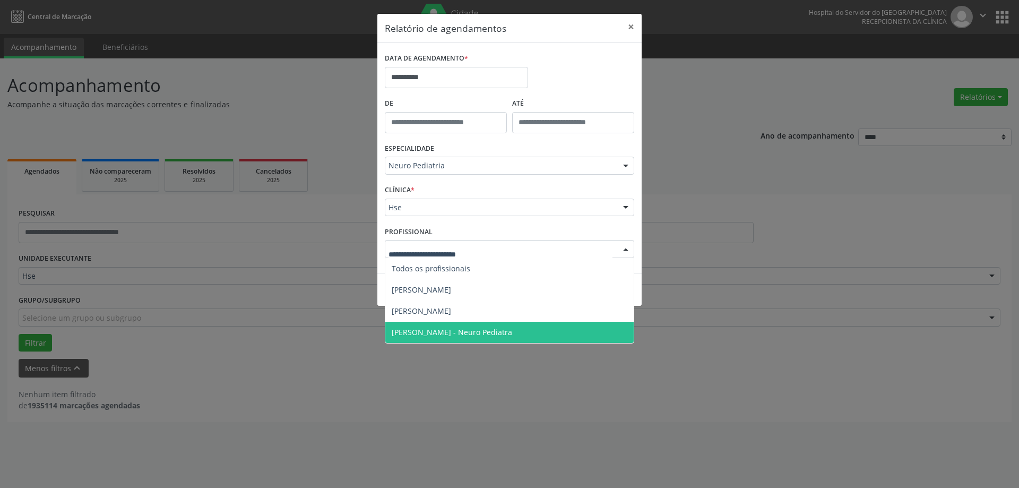
click at [435, 328] on span "[PERSON_NAME] - Neuro Pediatra" at bounding box center [452, 332] width 120 height 10
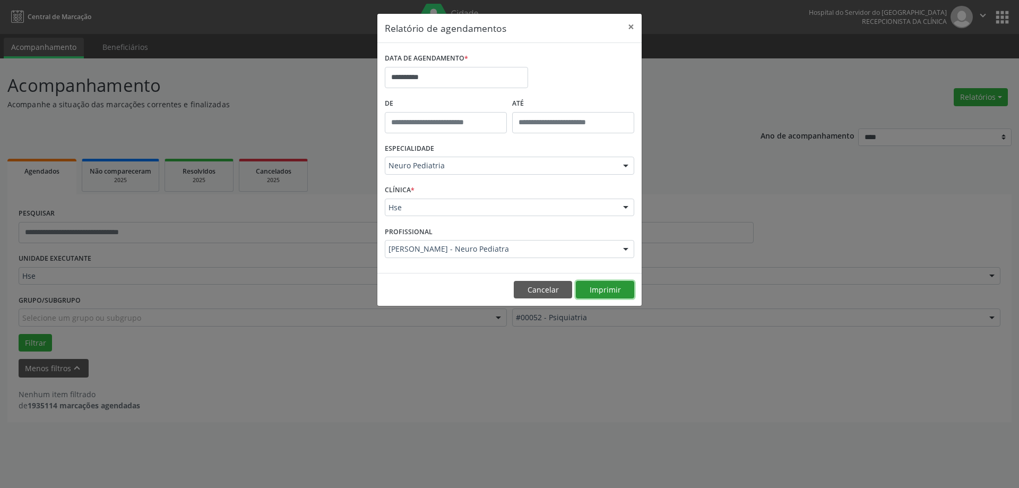
click at [595, 286] on button "Imprimir" at bounding box center [605, 290] width 58 height 18
click at [627, 31] on button "×" at bounding box center [630, 27] width 21 height 26
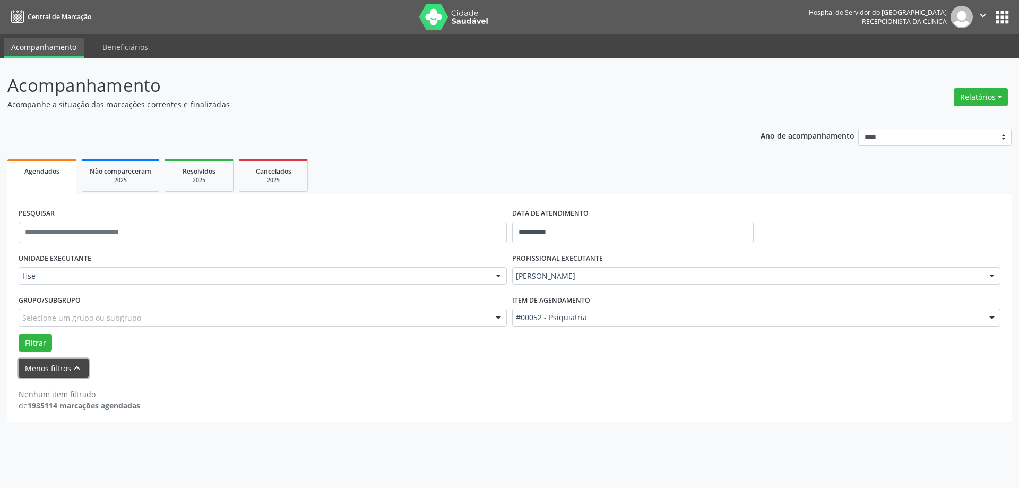
click at [39, 365] on button "Menos filtros keyboard_arrow_up" at bounding box center [54, 368] width 70 height 19
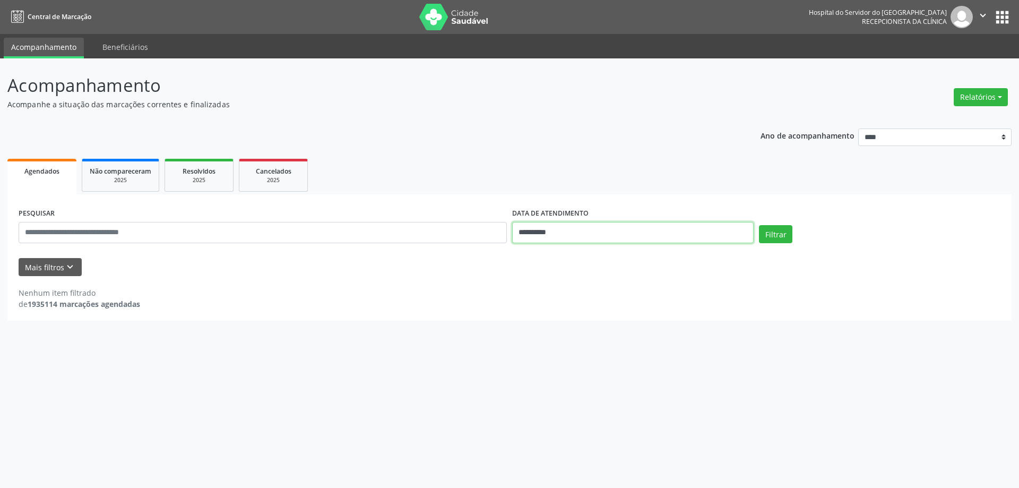
click at [629, 229] on input "**********" at bounding box center [632, 232] width 241 height 21
click at [544, 305] on span "6" at bounding box center [543, 309] width 21 height 21
type input "**********"
click at [554, 166] on ul "Agendados Não compareceram 2025 Resolvidos 2025 Cancelados 2025" at bounding box center [509, 175] width 1004 height 38
click at [64, 265] on icon "keyboard_arrow_down" at bounding box center [70, 267] width 12 height 12
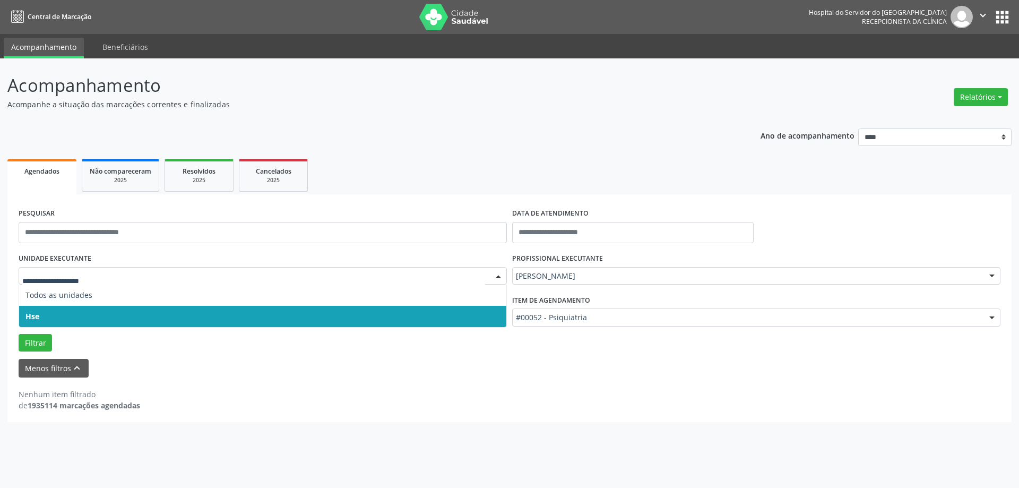
click at [118, 319] on span "Hse" at bounding box center [262, 316] width 487 height 21
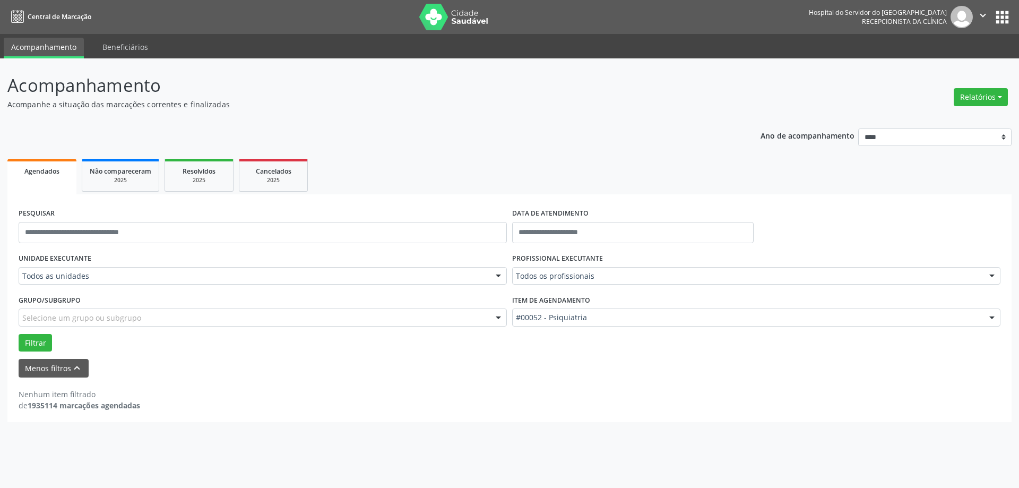
drag, startPoint x: 256, startPoint y: 273, endPoint x: 242, endPoint y: 292, distance: 23.7
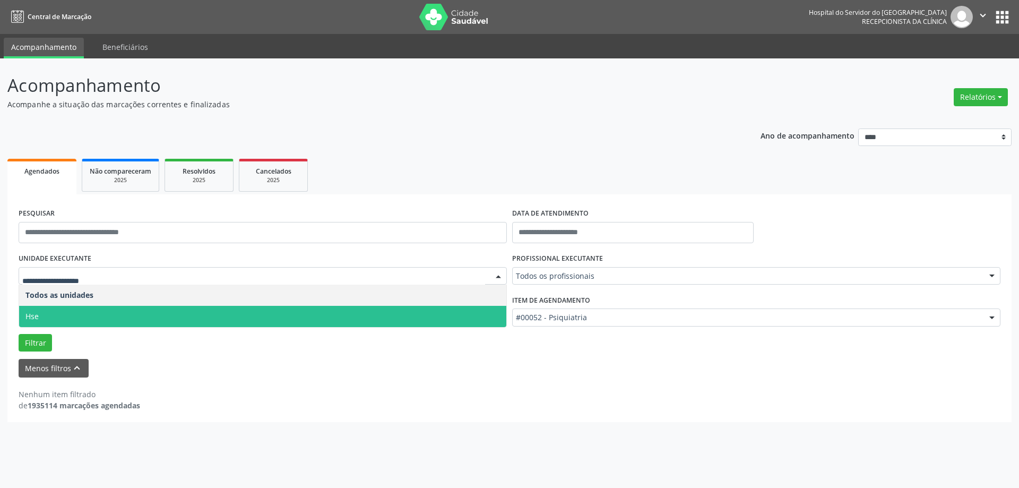
click at [214, 315] on span "Hse" at bounding box center [262, 316] width 487 height 21
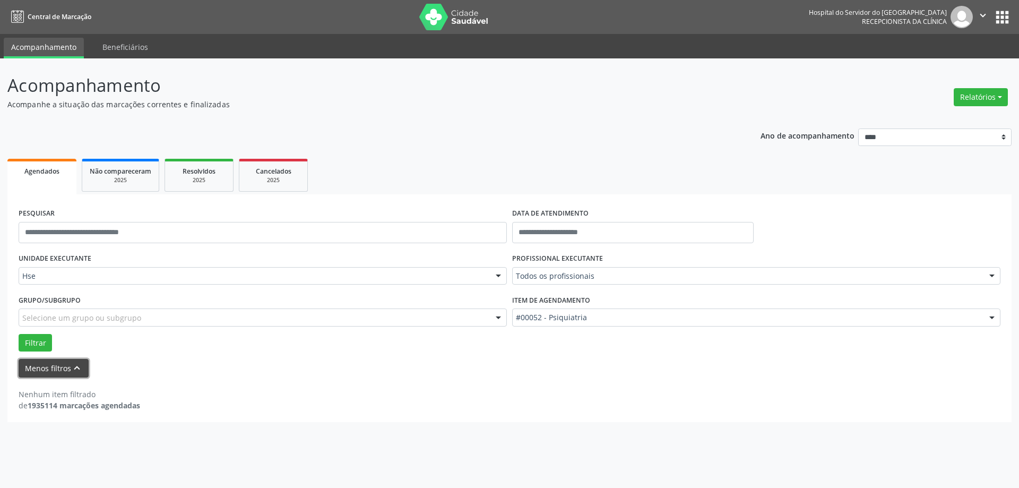
click at [51, 374] on button "Menos filtros keyboard_arrow_up" at bounding box center [54, 368] width 70 height 19
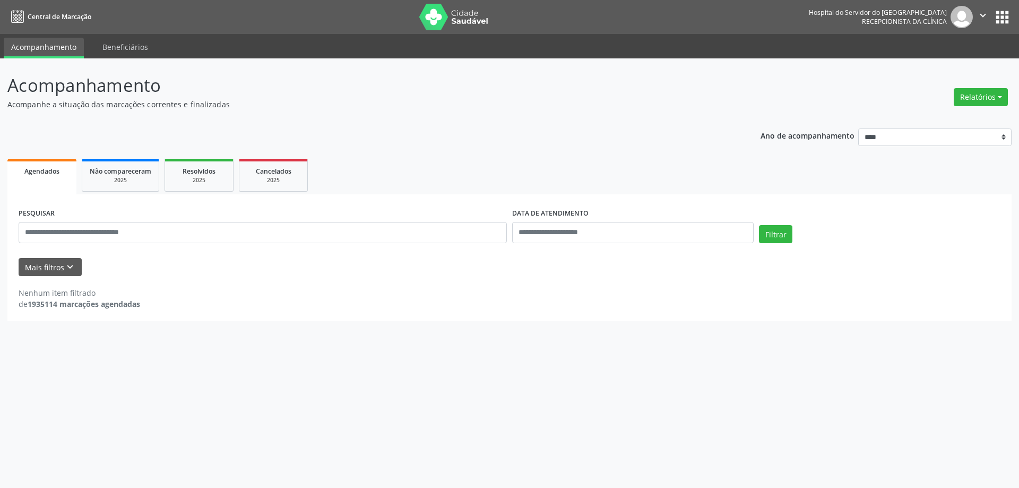
click at [129, 246] on div "PESQUISAR" at bounding box center [262, 227] width 493 height 45
click at [136, 231] on input "text" at bounding box center [263, 232] width 488 height 21
type input "**********"
click at [759, 225] on button "Filtrar" at bounding box center [775, 234] width 33 height 18
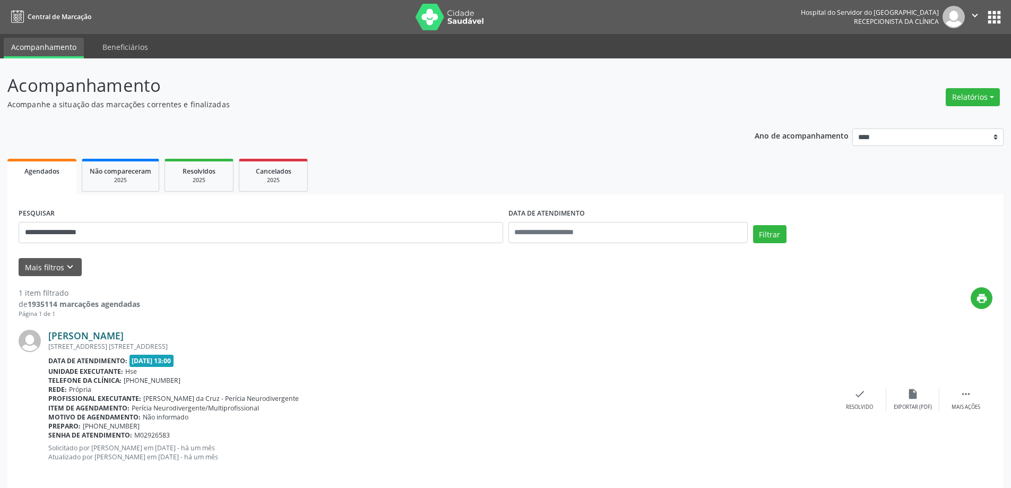
click at [124, 331] on link "[PERSON_NAME]" at bounding box center [85, 336] width 75 height 12
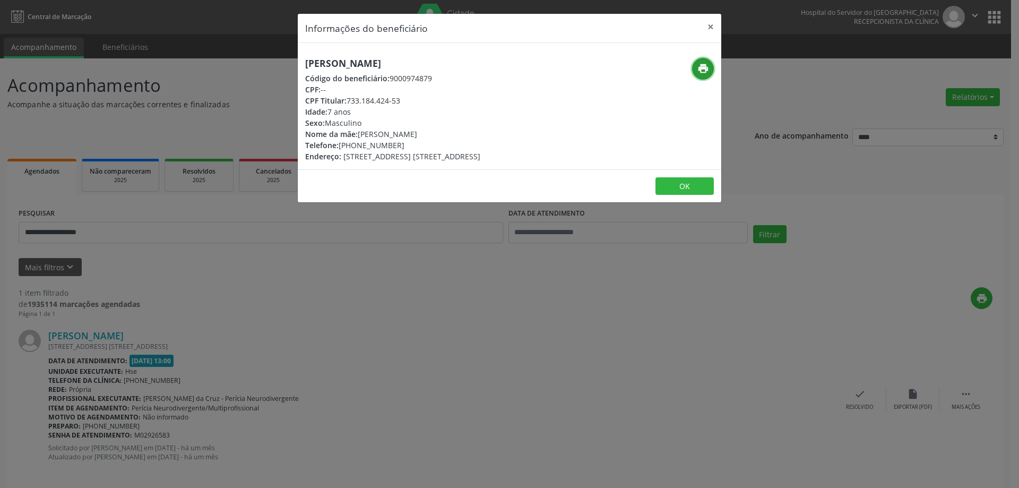
click at [708, 65] on icon "print" at bounding box center [703, 69] width 12 height 12
click at [713, 30] on button "×" at bounding box center [710, 27] width 21 height 26
